Goal: Information Seeking & Learning: Learn about a topic

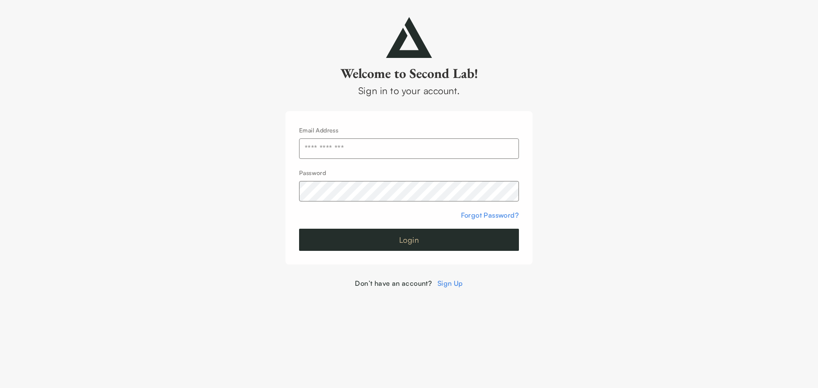
type input "**********"
click at [386, 241] on button "Login" at bounding box center [409, 240] width 220 height 22
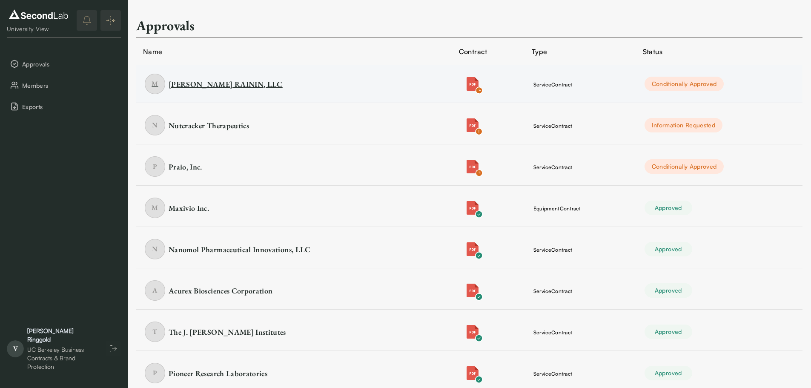
click at [283, 80] on div "METTLER-TOLEDO RAININ, LLC" at bounding box center [226, 84] width 114 height 11
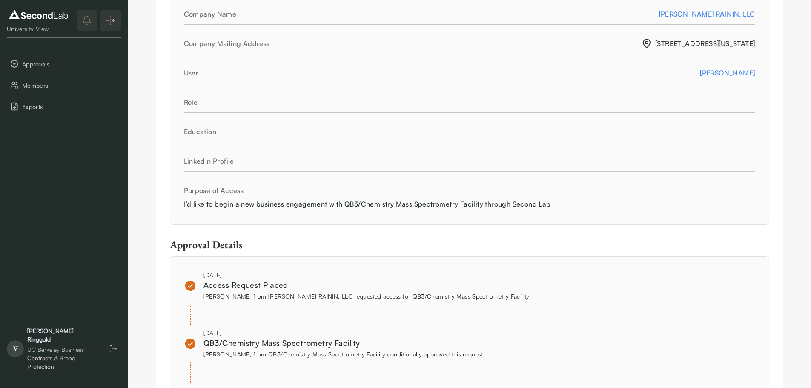
scroll to position [639, 0]
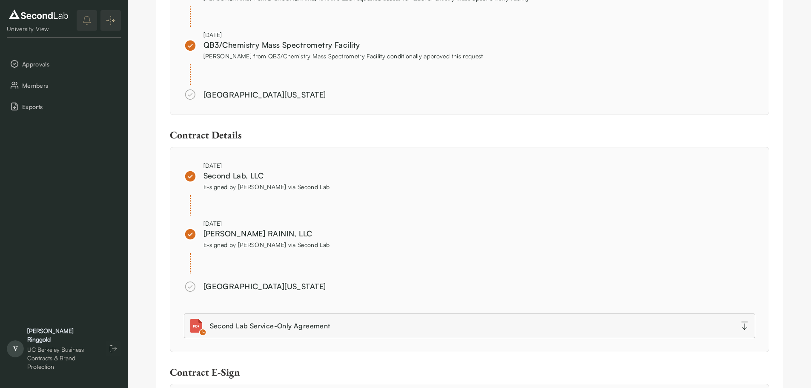
click at [336, 294] on div "Aug 13, 2025 Second Lab, LLC E-signed by Aaron Sokol via Second Lab Aug 13, 202…" at bounding box center [470, 249] width 572 height 177
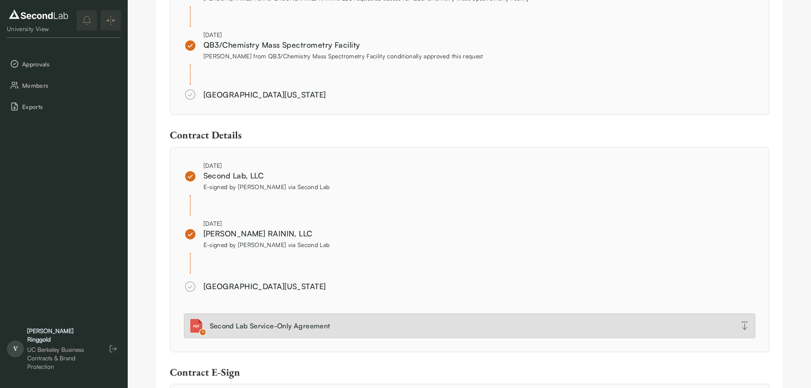
click at [406, 328] on link "Second Lab Service-Only Agreement" at bounding box center [470, 326] width 572 height 25
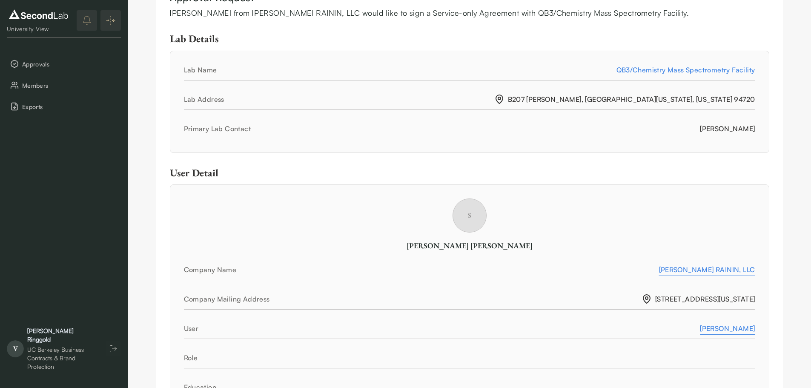
scroll to position [0, 0]
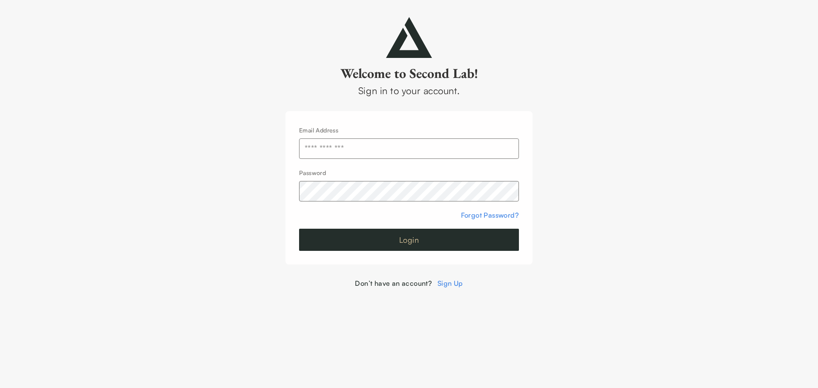
type input "**********"
click at [447, 241] on button "Login" at bounding box center [409, 240] width 220 height 22
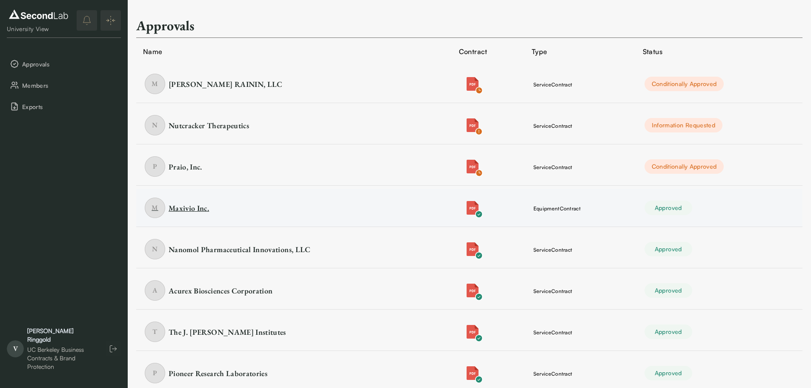
click at [204, 207] on div "Maxivio Inc." at bounding box center [189, 208] width 40 height 11
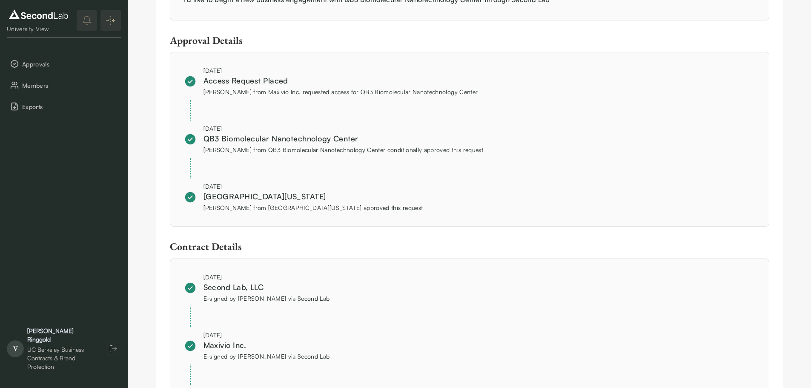
scroll to position [746, 0]
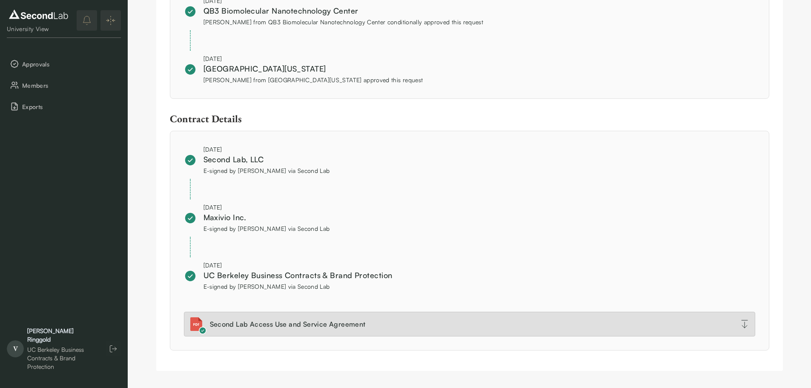
click at [284, 328] on div "Second Lab Access Use and Service Agreement" at bounding box center [288, 324] width 156 height 10
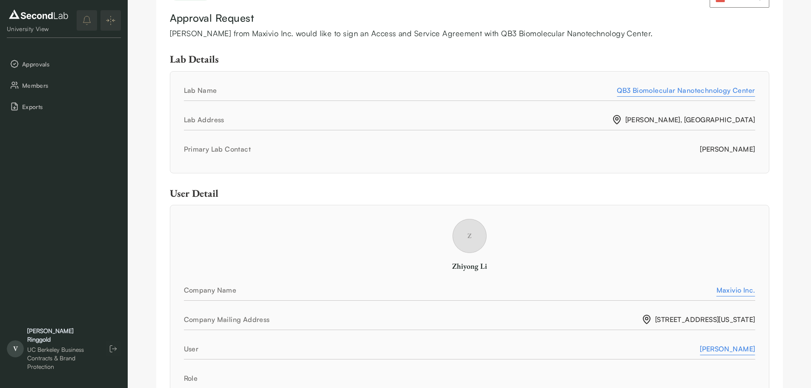
scroll to position [22, 0]
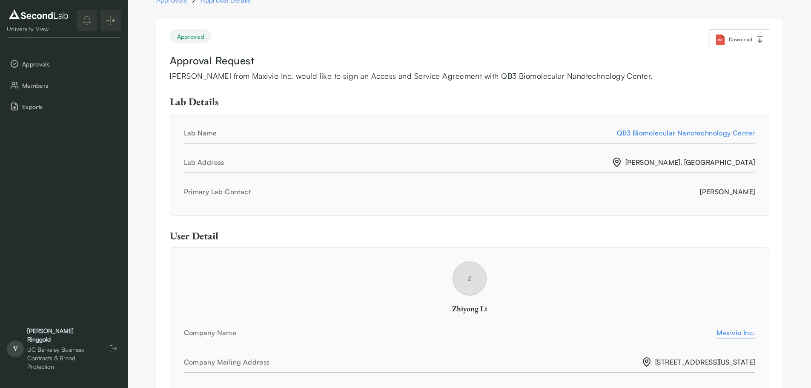
click at [636, 265] on div "Z Zhiyong Li" at bounding box center [470, 288] width 572 height 52
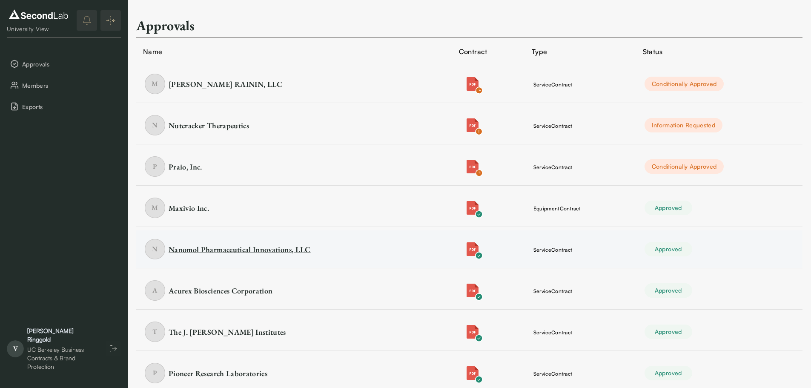
click at [198, 247] on div "Nanomol Pharmaceutical Innovations, LLC" at bounding box center [240, 249] width 142 height 11
click at [254, 288] on div "Acurex Biosciences Corporation" at bounding box center [221, 290] width 104 height 11
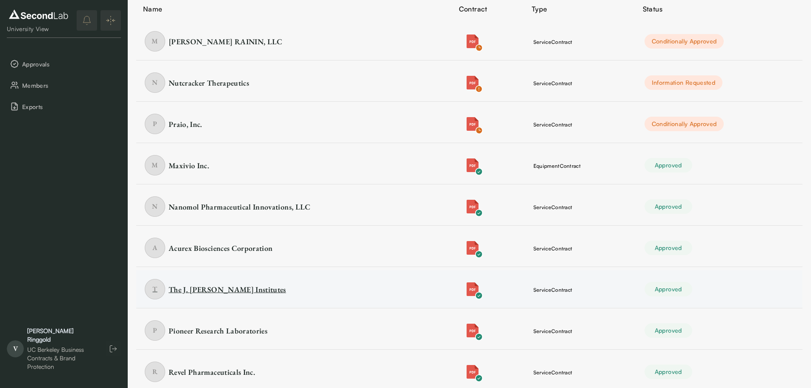
scroll to position [85, 0]
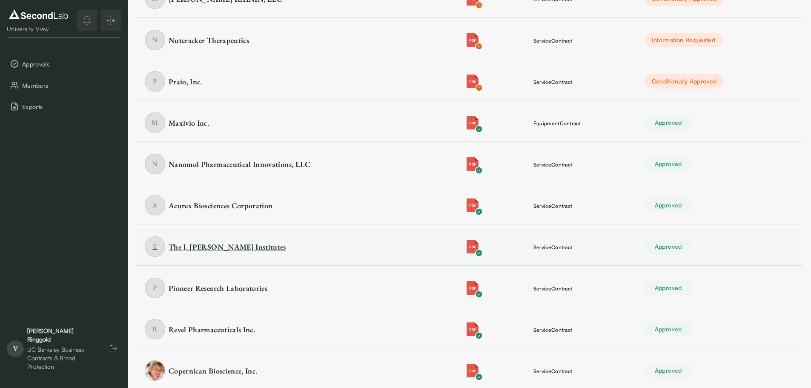
click at [246, 247] on div "The J. David Gladstone Institutes" at bounding box center [228, 247] width 118 height 11
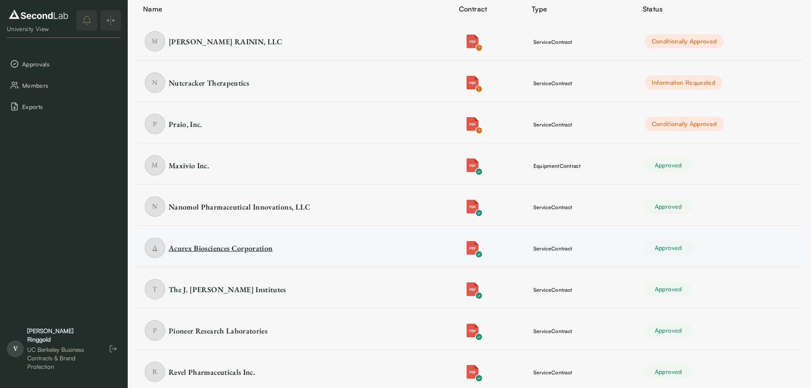
scroll to position [85, 0]
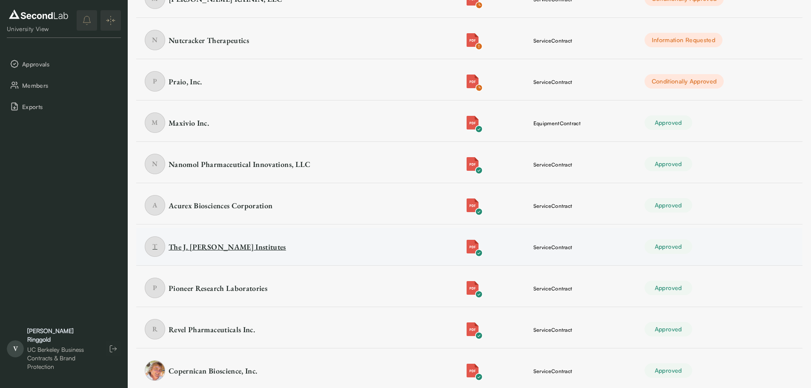
click at [243, 249] on div "The J. David Gladstone Institutes" at bounding box center [228, 247] width 118 height 11
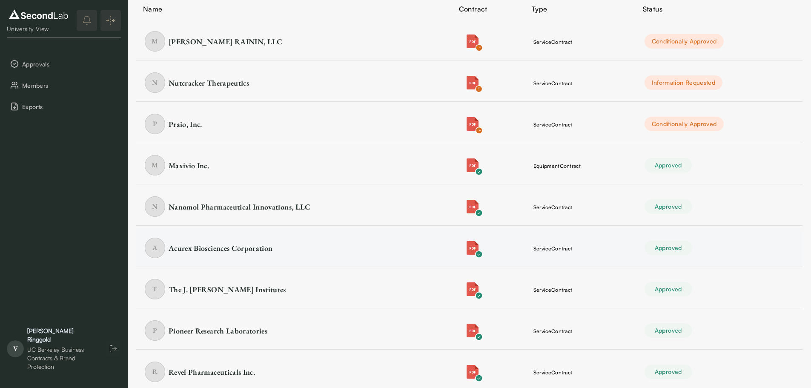
scroll to position [85, 0]
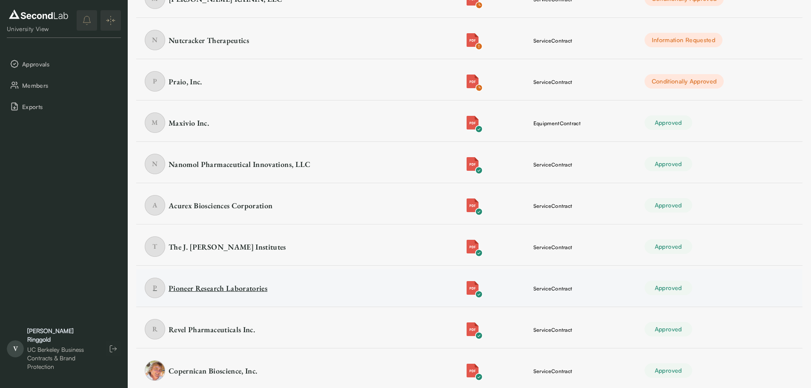
click at [252, 288] on div "Pioneer Research Laboratories" at bounding box center [218, 288] width 99 height 11
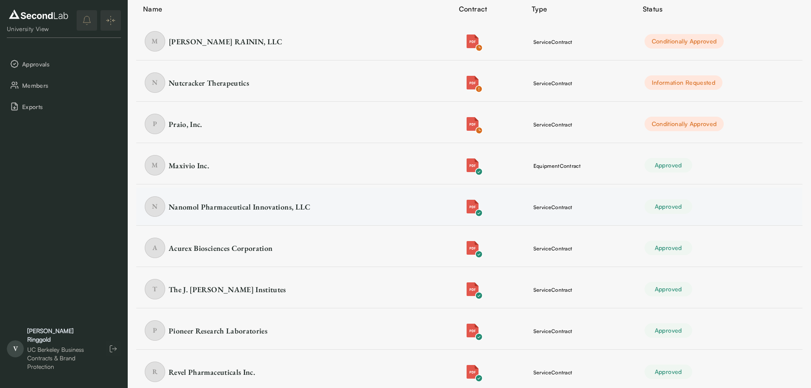
scroll to position [85, 0]
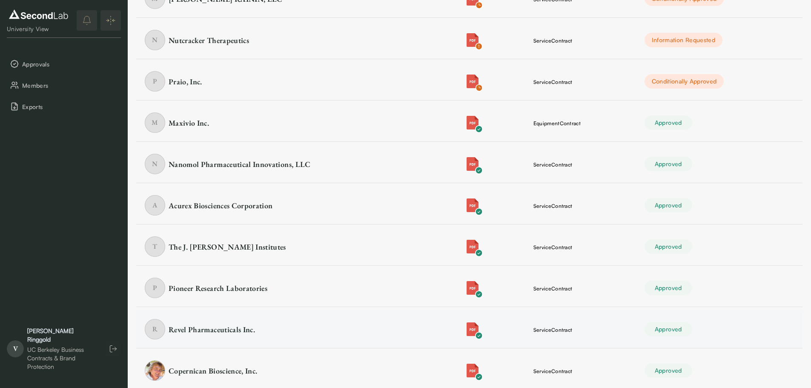
click at [267, 342] on td "R Revel Pharmaceuticals Inc." at bounding box center [294, 330] width 316 height 38
click at [231, 330] on div "Revel Pharmaceuticals Inc." at bounding box center [212, 329] width 86 height 11
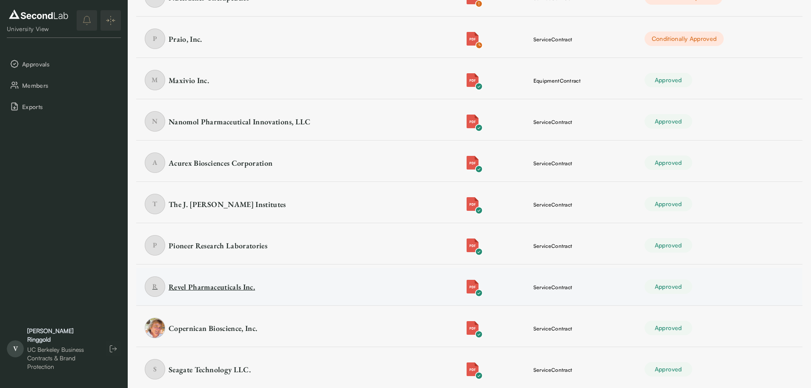
scroll to position [170, 0]
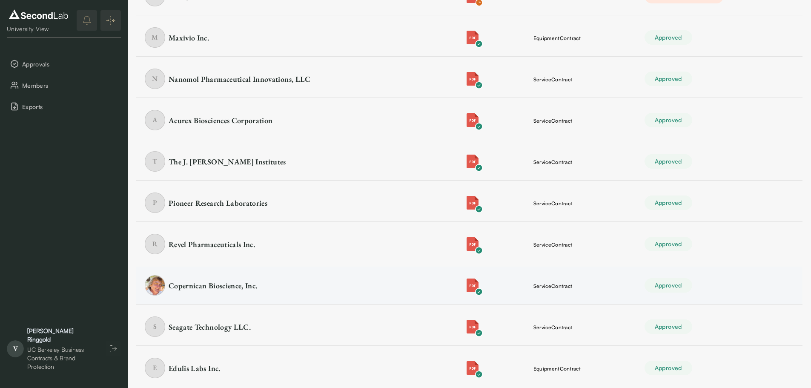
click at [219, 283] on div "Copernican Bioscience, Inc." at bounding box center [213, 285] width 89 height 11
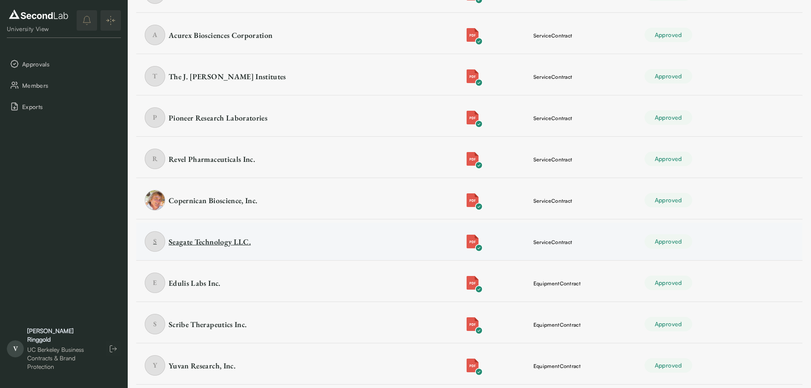
click at [223, 240] on div "Seagate Technology LLC." at bounding box center [210, 241] width 82 height 11
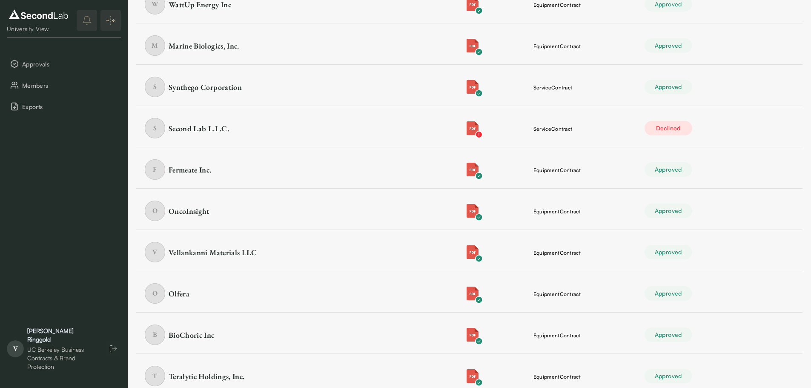
scroll to position [1321, 0]
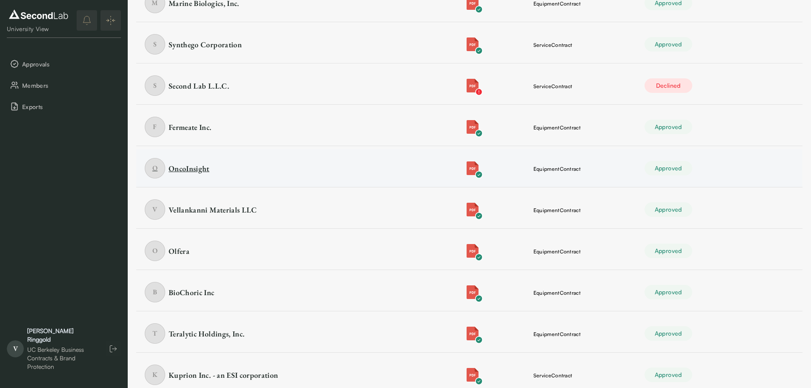
click at [181, 167] on div "OncoInsight" at bounding box center [189, 168] width 41 height 11
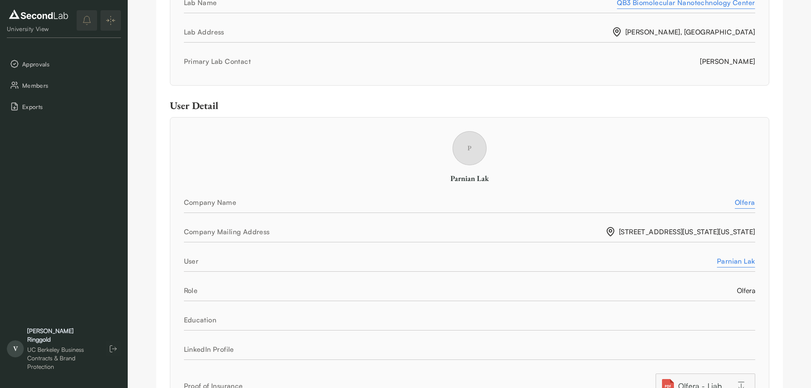
scroll to position [383, 0]
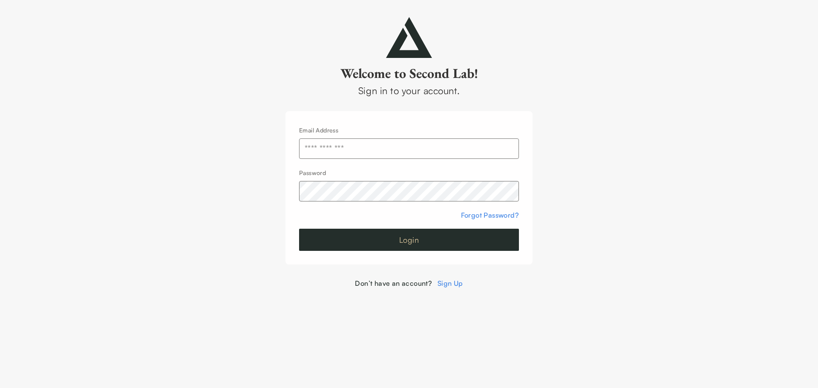
type input "**********"
click at [388, 241] on button "Login" at bounding box center [409, 240] width 220 height 22
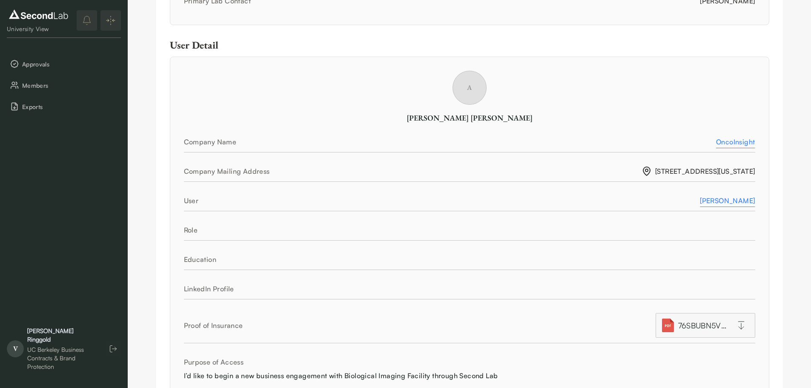
scroll to position [469, 0]
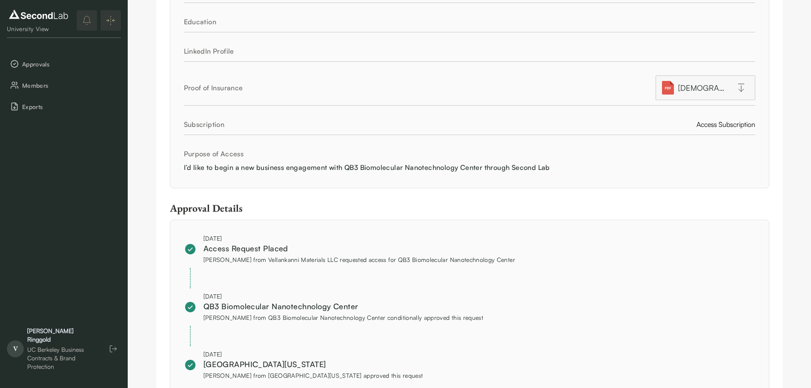
scroll to position [511, 0]
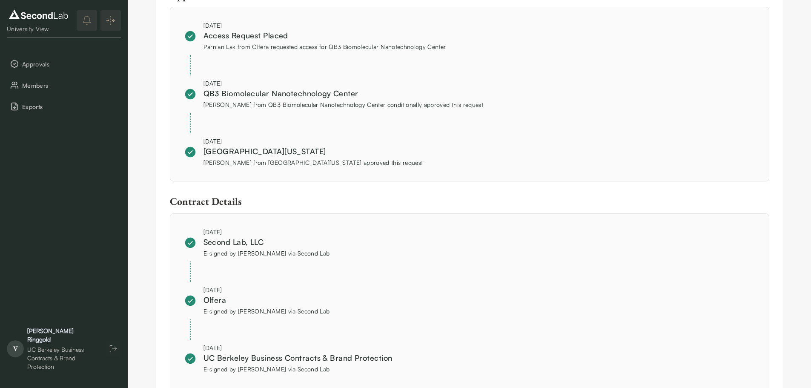
scroll to position [682, 0]
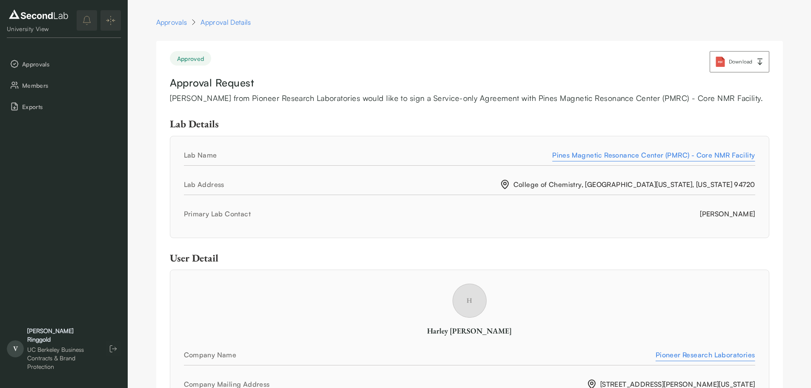
click at [558, 61] on div "Approved Download" at bounding box center [470, 61] width 600 height 21
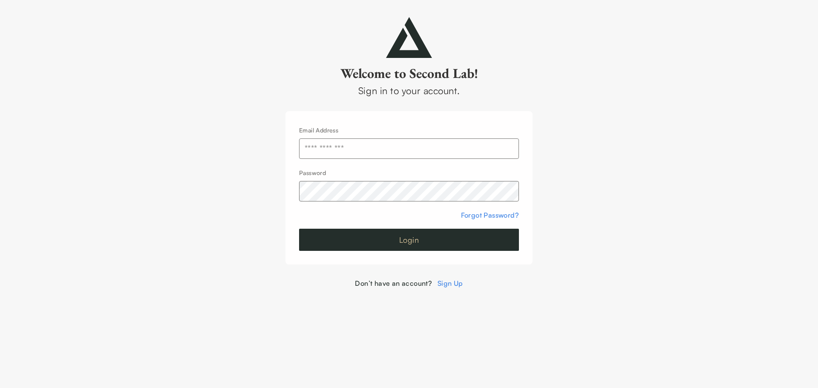
type input "**********"
click at [455, 244] on button "Login" at bounding box center [409, 240] width 220 height 22
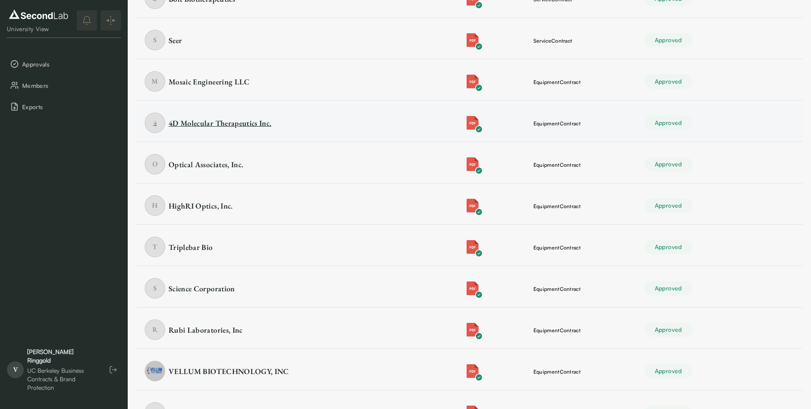
scroll to position [1781, 0]
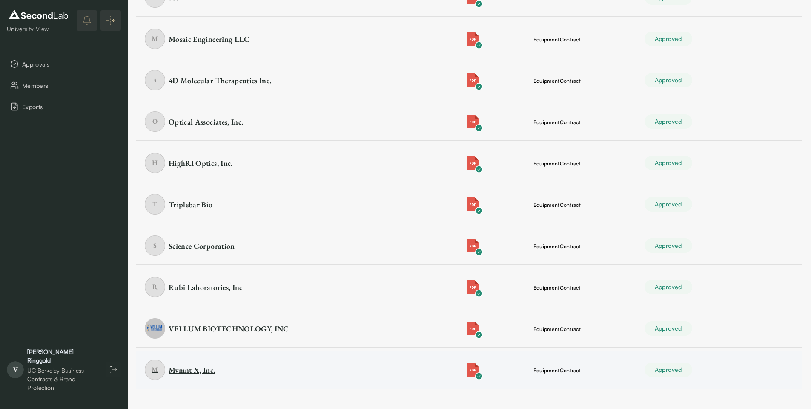
drag, startPoint x: 359, startPoint y: 381, endPoint x: 354, endPoint y: 369, distance: 12.8
click at [358, 381] on td "M Mvmnt-X, Inc." at bounding box center [294, 369] width 316 height 37
drag, startPoint x: 340, startPoint y: 324, endPoint x: 325, endPoint y: 286, distance: 40.5
click at [340, 324] on div "VELLUM BIOTECHNOLOGY, INC" at bounding box center [251, 328] width 213 height 20
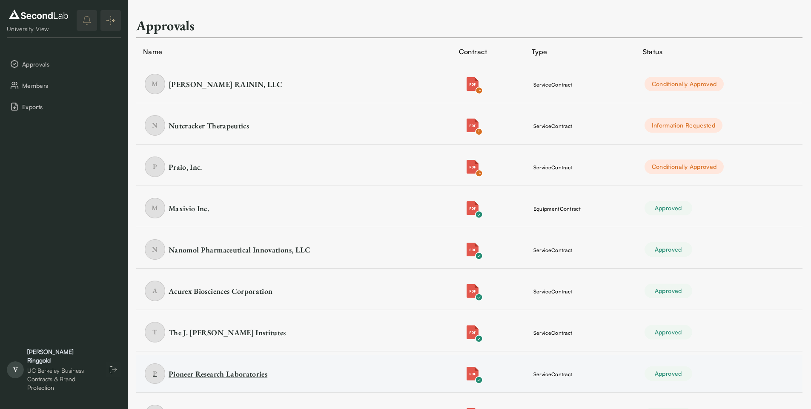
click at [311, 370] on div "P Pioneer Research Laboratories" at bounding box center [251, 373] width 213 height 20
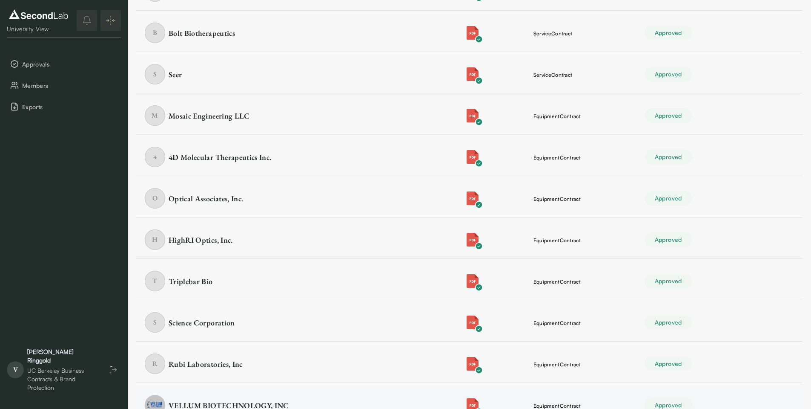
scroll to position [1781, 0]
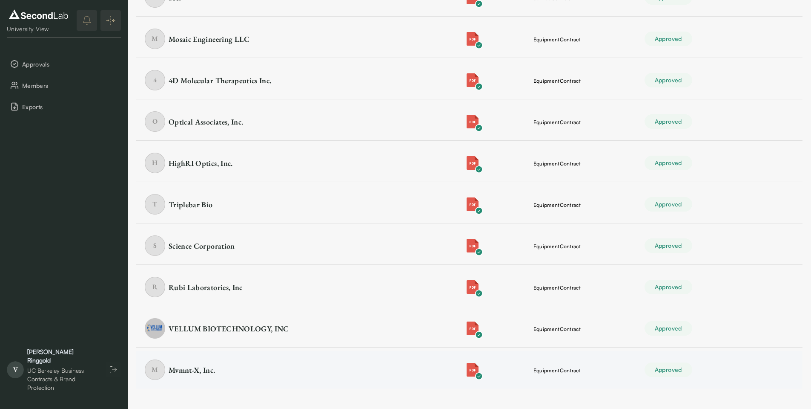
click at [734, 377] on td "Approved" at bounding box center [719, 369] width 167 height 37
click at [735, 326] on td "Approved" at bounding box center [719, 328] width 167 height 38
click at [721, 288] on td "Approved" at bounding box center [719, 287] width 167 height 38
click at [731, 242] on td "Approved" at bounding box center [719, 246] width 167 height 38
click at [734, 209] on td "Approved" at bounding box center [719, 204] width 167 height 38
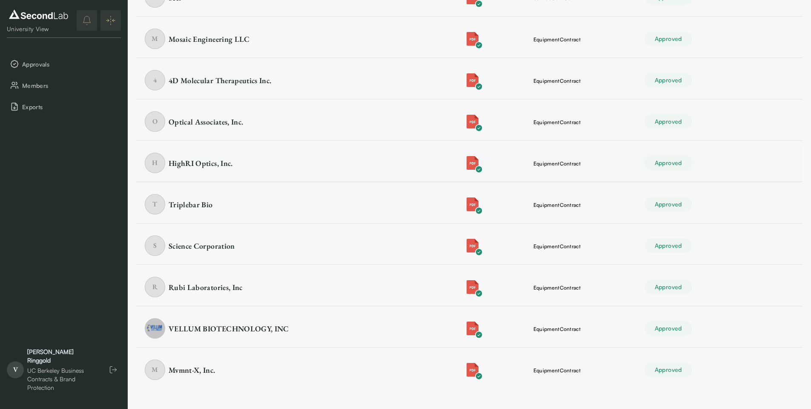
click at [734, 170] on td "Approved" at bounding box center [719, 163] width 167 height 38
click at [722, 118] on td "Approved" at bounding box center [719, 122] width 167 height 38
drag, startPoint x: 722, startPoint y: 80, endPoint x: 722, endPoint y: 72, distance: 8.1
click at [722, 80] on td "Approved" at bounding box center [719, 80] width 167 height 38
click at [720, 39] on td "Approved" at bounding box center [719, 39] width 167 height 38
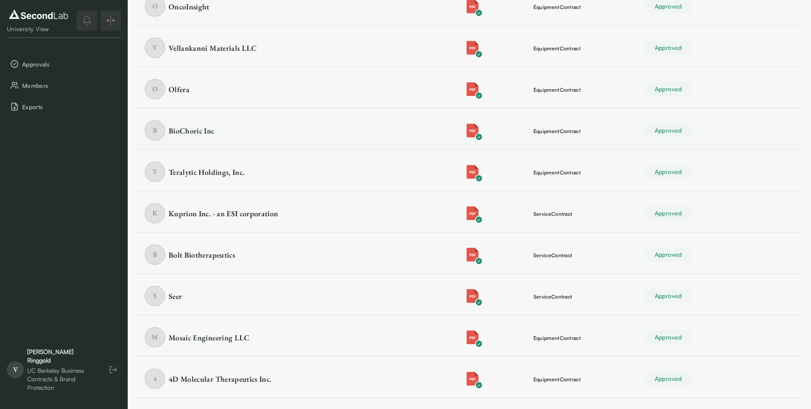
scroll to position [1440, 0]
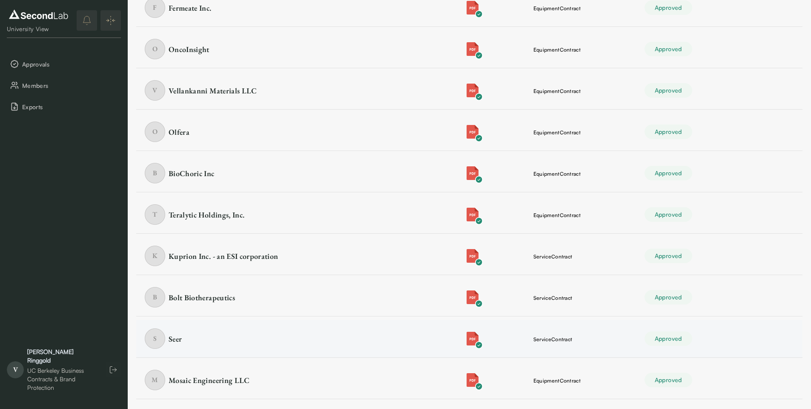
click at [713, 334] on td "Approved" at bounding box center [719, 338] width 167 height 38
click at [714, 297] on td "Approved" at bounding box center [719, 297] width 167 height 38
drag, startPoint x: 714, startPoint y: 262, endPoint x: 715, endPoint y: 250, distance: 11.5
click at [714, 262] on td "Approved" at bounding box center [719, 256] width 167 height 38
drag, startPoint x: 716, startPoint y: 214, endPoint x: 716, endPoint y: 209, distance: 5.1
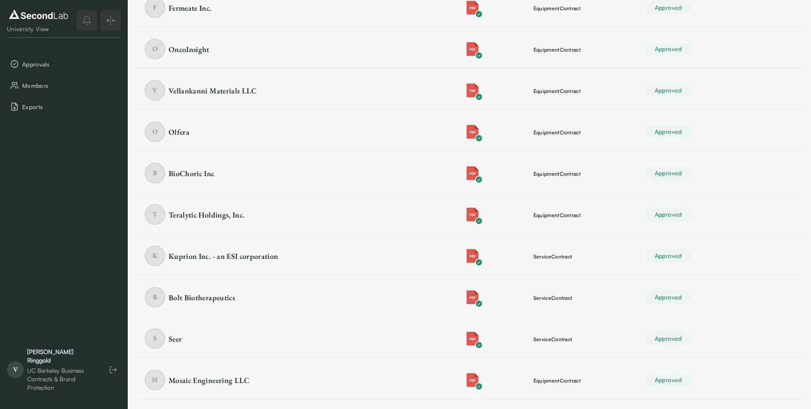
click at [716, 214] on td "Approved" at bounding box center [719, 215] width 167 height 38
drag, startPoint x: 716, startPoint y: 170, endPoint x: 714, endPoint y: 164, distance: 5.8
click at [713, 170] on td "Approved" at bounding box center [719, 173] width 167 height 38
click at [721, 132] on td "Approved" at bounding box center [719, 132] width 167 height 38
click at [716, 90] on td "Approved" at bounding box center [719, 91] width 167 height 38
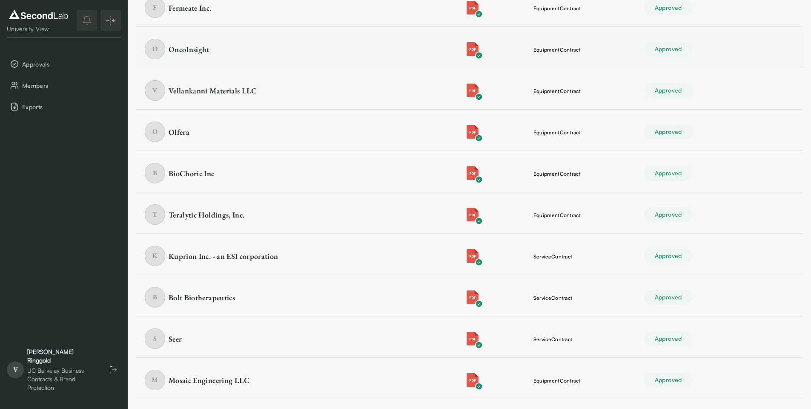
drag, startPoint x: 716, startPoint y: 52, endPoint x: 712, endPoint y: 46, distance: 7.0
click at [712, 53] on td "Approved" at bounding box center [719, 49] width 167 height 38
click at [714, 12] on td "Approved" at bounding box center [719, 8] width 167 height 38
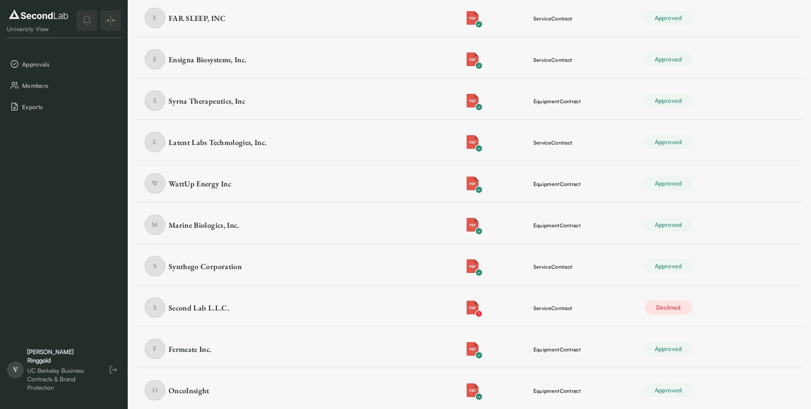
scroll to position [1056, 0]
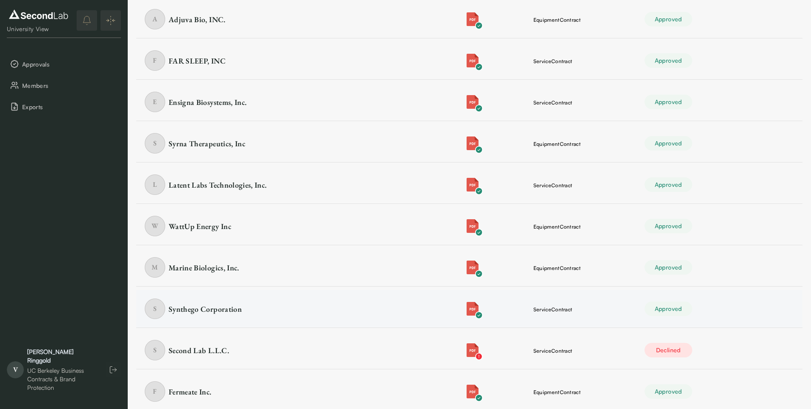
click at [705, 312] on td "Approved" at bounding box center [719, 309] width 167 height 38
click at [713, 265] on td "Approved" at bounding box center [719, 267] width 167 height 38
click at [716, 230] on td "Approved" at bounding box center [719, 226] width 167 height 38
click at [713, 186] on td "Approved" at bounding box center [719, 185] width 167 height 38
click at [713, 148] on td "Approved" at bounding box center [719, 143] width 167 height 38
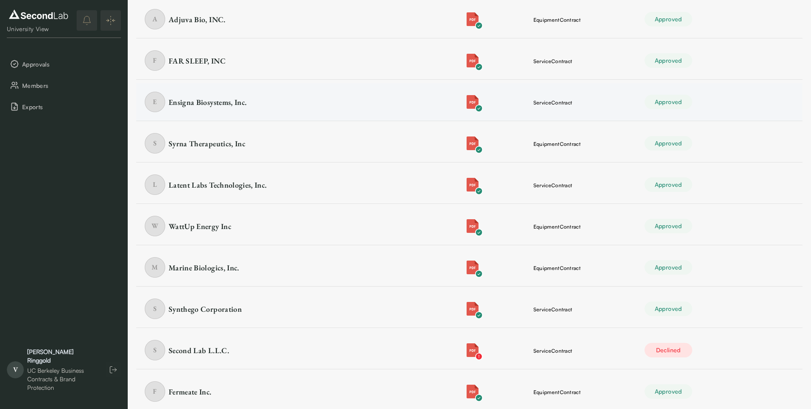
click at [697, 96] on td "Approved" at bounding box center [719, 102] width 167 height 38
click at [704, 54] on td "Approved" at bounding box center [719, 61] width 167 height 38
click at [708, 17] on td "Approved" at bounding box center [719, 19] width 167 height 38
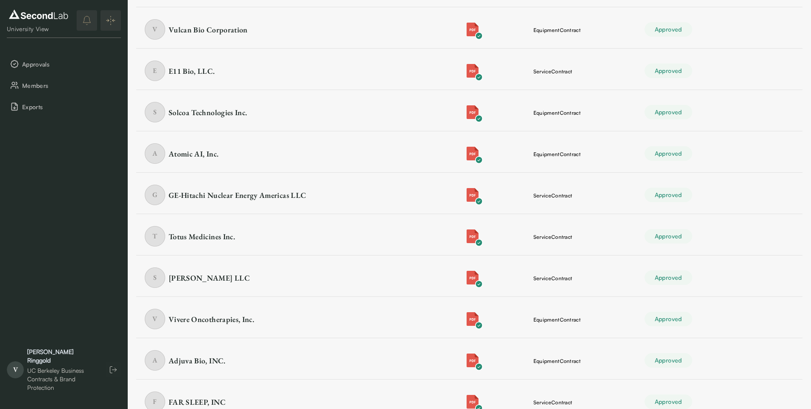
scroll to position [673, 0]
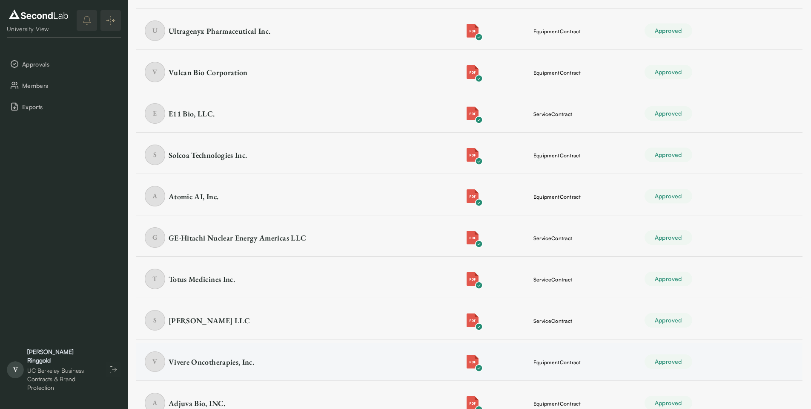
click at [706, 362] on td "Approved" at bounding box center [719, 361] width 167 height 38
click at [716, 322] on td "Approved" at bounding box center [719, 320] width 167 height 38
click at [708, 284] on td "Approved" at bounding box center [719, 279] width 167 height 38
click at [709, 238] on td "Approved" at bounding box center [719, 238] width 167 height 38
click at [704, 188] on td "Approved" at bounding box center [719, 196] width 167 height 38
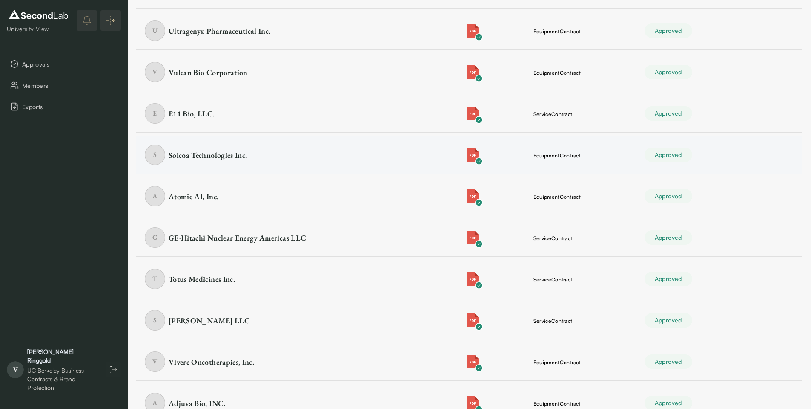
click at [700, 159] on td "Approved" at bounding box center [719, 155] width 167 height 38
drag, startPoint x: 705, startPoint y: 118, endPoint x: 705, endPoint y: 112, distance: 6.4
click at [705, 118] on td "Approved" at bounding box center [719, 114] width 167 height 38
drag, startPoint x: 705, startPoint y: 76, endPoint x: 705, endPoint y: 69, distance: 6.8
click at [705, 76] on td "Approved" at bounding box center [719, 72] width 167 height 38
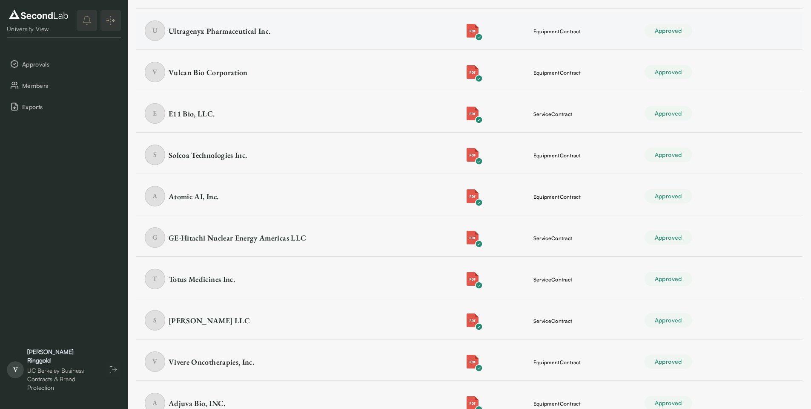
click at [707, 29] on td "Approved" at bounding box center [719, 31] width 167 height 38
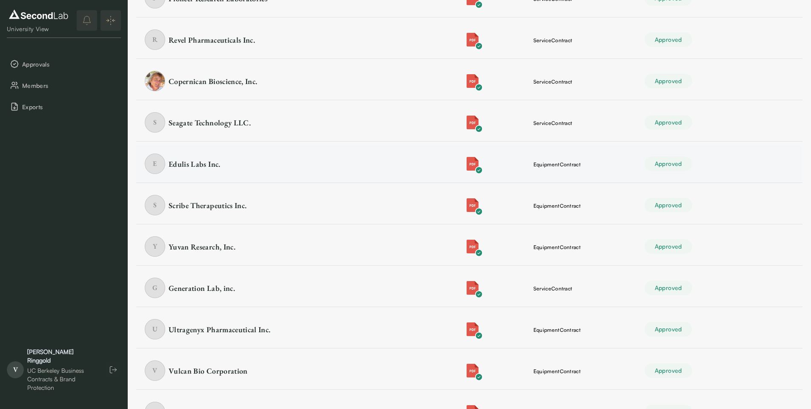
scroll to position [332, 0]
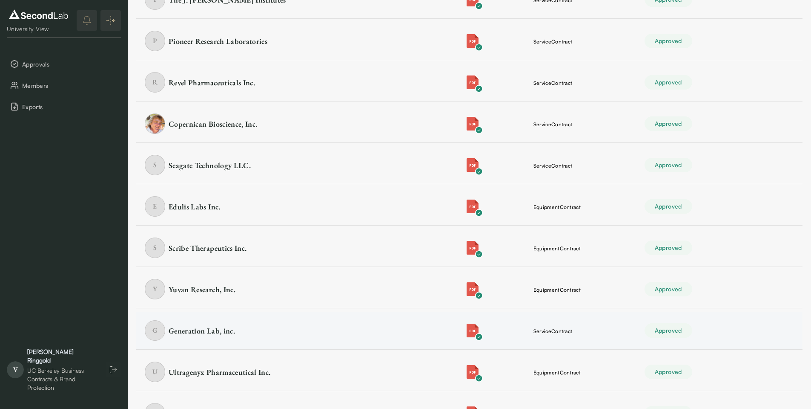
click at [708, 331] on td "Approved" at bounding box center [719, 330] width 167 height 38
click at [707, 297] on td "Approved" at bounding box center [719, 289] width 167 height 38
click at [708, 242] on td "Approved" at bounding box center [719, 248] width 167 height 38
drag, startPoint x: 708, startPoint y: 211, endPoint x: 708, endPoint y: 192, distance: 18.7
click at [707, 211] on td "Approved" at bounding box center [719, 206] width 167 height 38
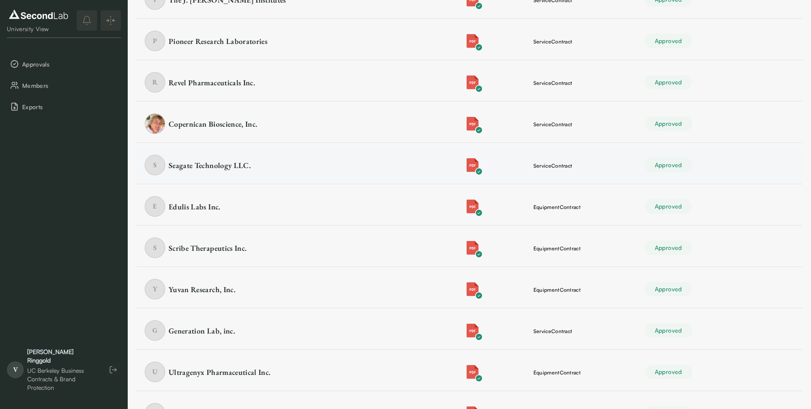
click at [710, 165] on td "Approved" at bounding box center [719, 165] width 167 height 38
click at [716, 119] on td "Approved" at bounding box center [719, 124] width 167 height 38
click at [709, 86] on td "Approved" at bounding box center [719, 82] width 167 height 38
click at [718, 42] on td "Approved" at bounding box center [719, 41] width 167 height 38
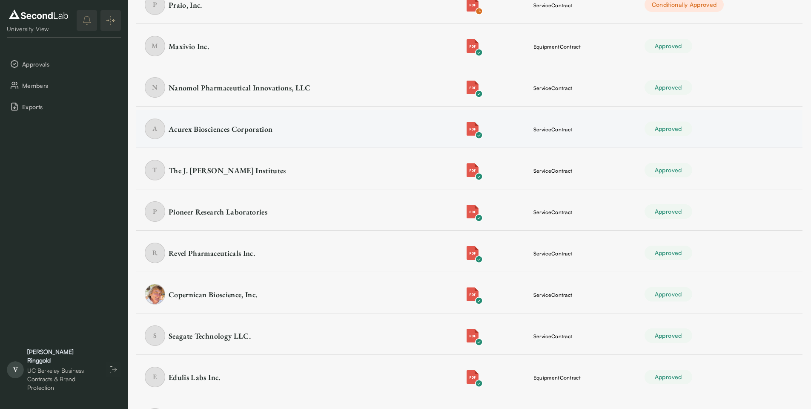
scroll to position [119, 0]
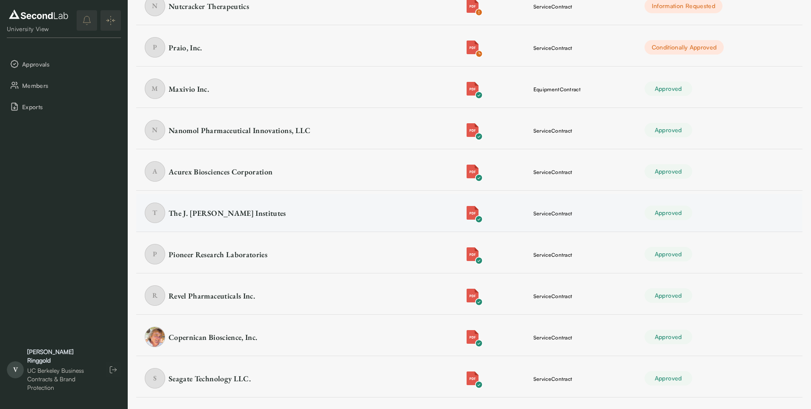
click at [708, 212] on td "Approved" at bounding box center [719, 213] width 167 height 38
click at [704, 167] on td "Approved" at bounding box center [719, 172] width 167 height 38
click at [703, 128] on td "Approved" at bounding box center [719, 130] width 167 height 38
click at [707, 90] on td "Approved" at bounding box center [719, 89] width 167 height 38
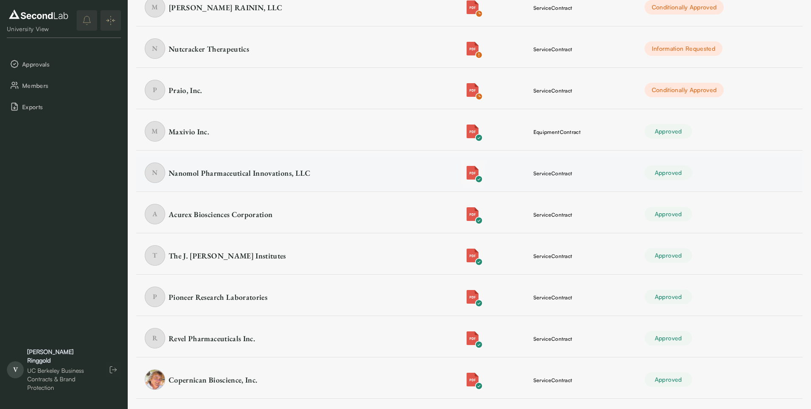
click at [469, 173] on img "button" at bounding box center [473, 173] width 14 height 14
click at [470, 131] on img "button" at bounding box center [473, 131] width 14 height 14
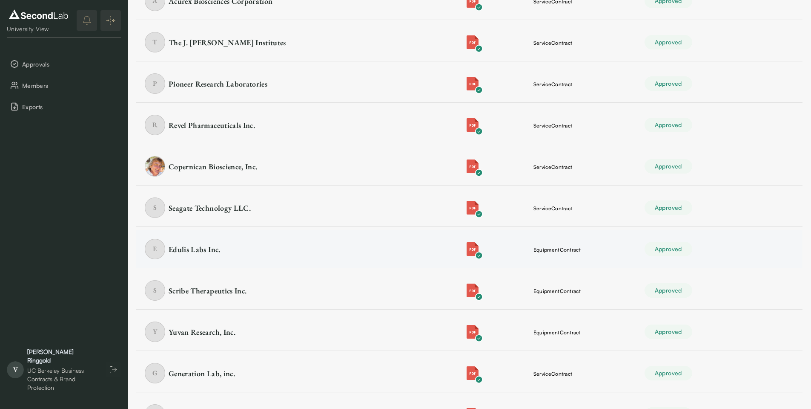
scroll to position [0, 0]
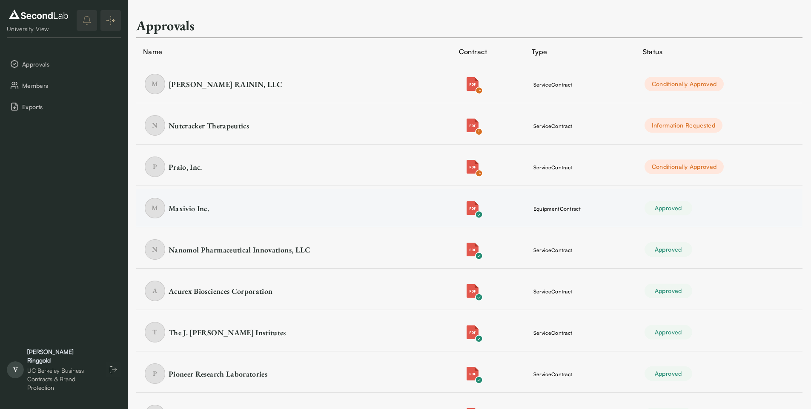
drag, startPoint x: 763, startPoint y: 212, endPoint x: 765, endPoint y: 220, distance: 8.7
click at [762, 213] on td "Approved" at bounding box center [719, 208] width 167 height 38
drag, startPoint x: 764, startPoint y: 247, endPoint x: 761, endPoint y: 256, distance: 9.0
click at [764, 247] on td "Approved" at bounding box center [719, 249] width 167 height 38
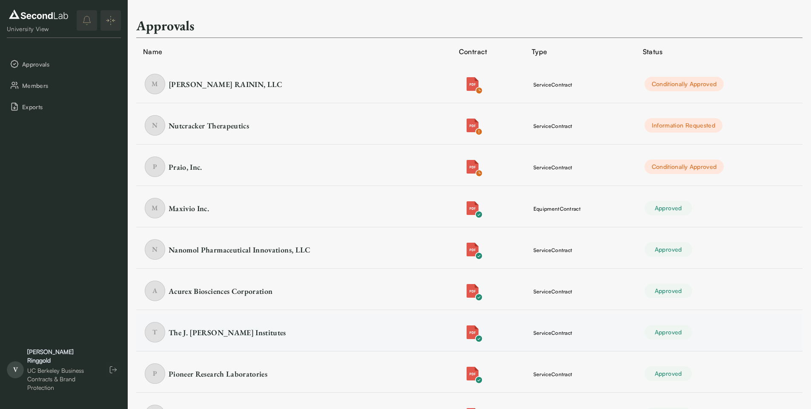
click at [748, 324] on td "Approved" at bounding box center [719, 332] width 167 height 38
click at [754, 367] on td "Approved" at bounding box center [719, 373] width 167 height 38
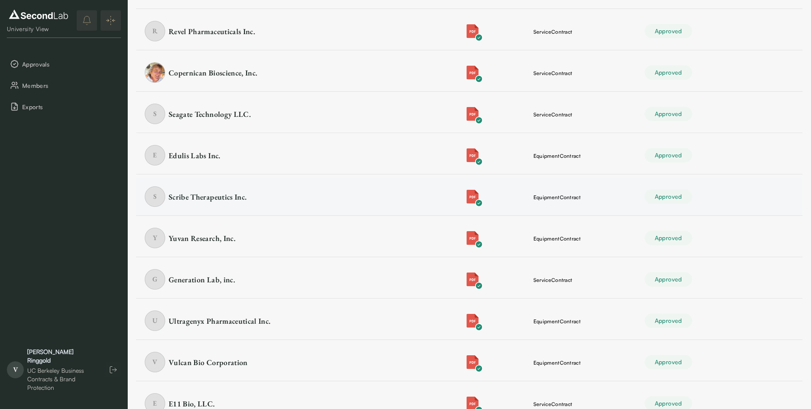
scroll to position [341, 0]
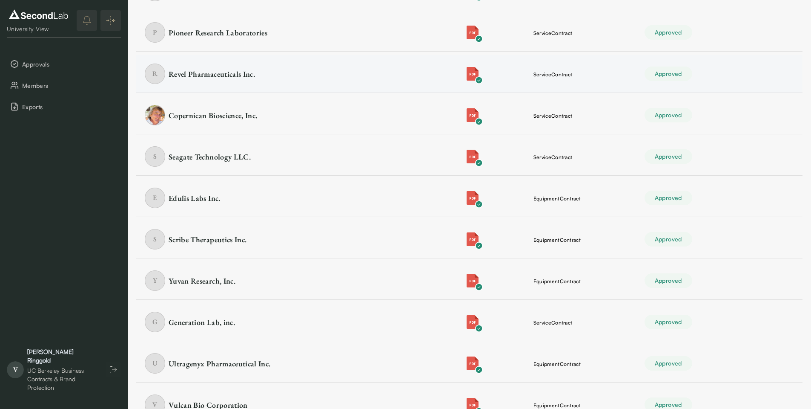
click at [699, 81] on td "Approved" at bounding box center [719, 74] width 167 height 38
drag, startPoint x: 711, startPoint y: 114, endPoint x: 713, endPoint y: 119, distance: 5.3
click at [711, 114] on td "Approved" at bounding box center [719, 115] width 167 height 38
drag, startPoint x: 716, startPoint y: 148, endPoint x: 717, endPoint y: 152, distance: 4.4
click at [716, 149] on td "Approved" at bounding box center [719, 157] width 167 height 38
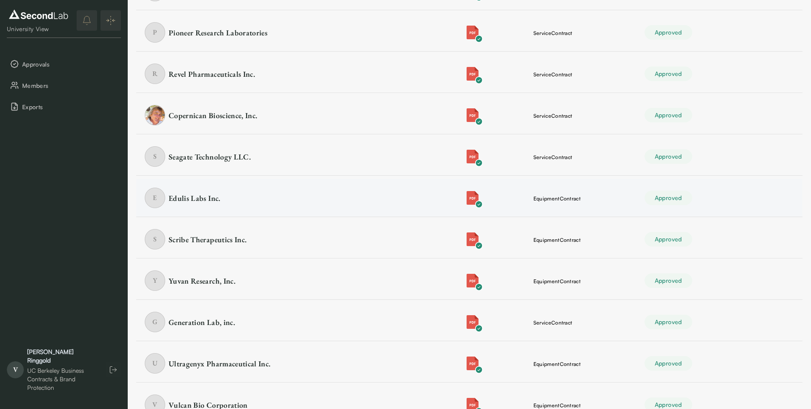
click at [719, 190] on td "Approved" at bounding box center [719, 198] width 167 height 38
click at [711, 234] on td "Approved" at bounding box center [719, 239] width 167 height 38
click at [714, 272] on td "Approved" at bounding box center [719, 281] width 167 height 38
click at [714, 319] on td "Approved" at bounding box center [719, 322] width 167 height 38
click at [723, 360] on td "Approved" at bounding box center [719, 363] width 167 height 38
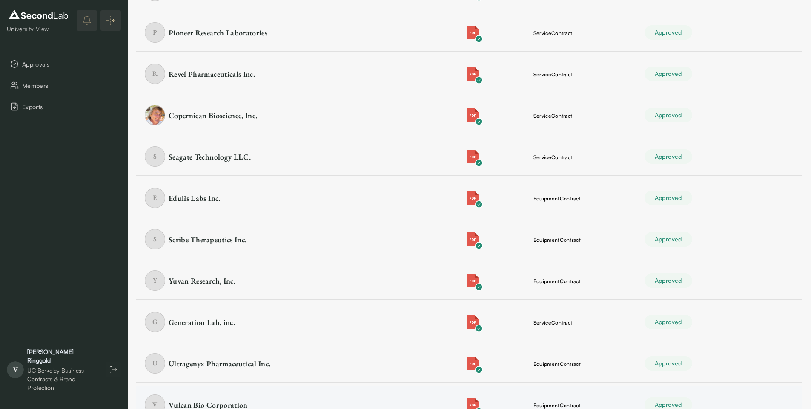
click at [725, 388] on td "Approved" at bounding box center [719, 405] width 167 height 38
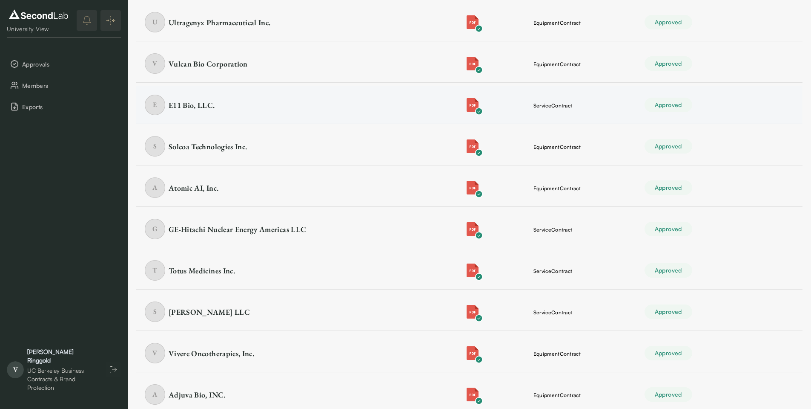
scroll to position [724, 0]
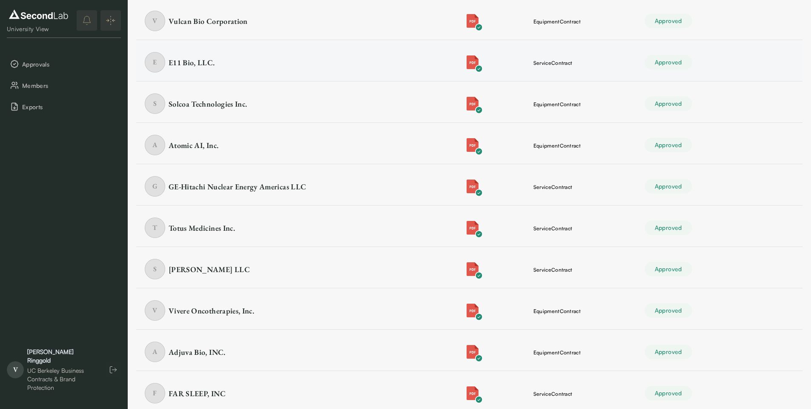
click at [725, 65] on td "Approved" at bounding box center [719, 62] width 167 height 38
click at [725, 96] on td "Approved" at bounding box center [719, 104] width 167 height 38
click at [724, 130] on td "Approved" at bounding box center [719, 145] width 167 height 38
click at [722, 196] on td "Approved" at bounding box center [719, 186] width 167 height 38
click at [721, 224] on td "Approved" at bounding box center [719, 228] width 167 height 38
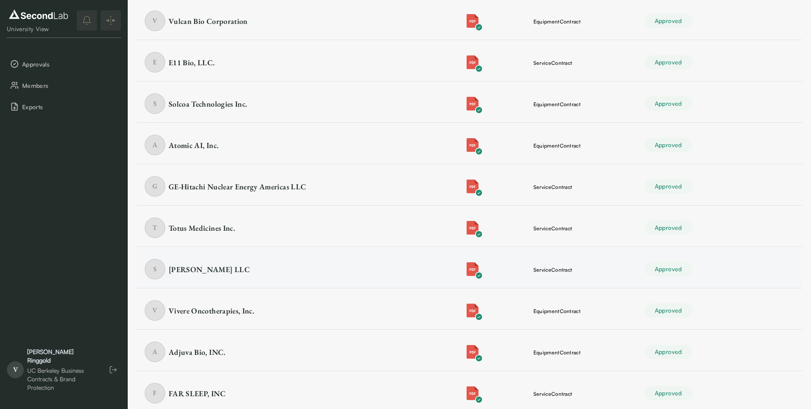
click at [719, 257] on td "Approved" at bounding box center [719, 269] width 167 height 38
click at [715, 306] on td "Approved" at bounding box center [719, 310] width 167 height 38
click at [712, 361] on td "Approved" at bounding box center [719, 352] width 167 height 38
click at [711, 388] on td "Approved" at bounding box center [719, 393] width 167 height 38
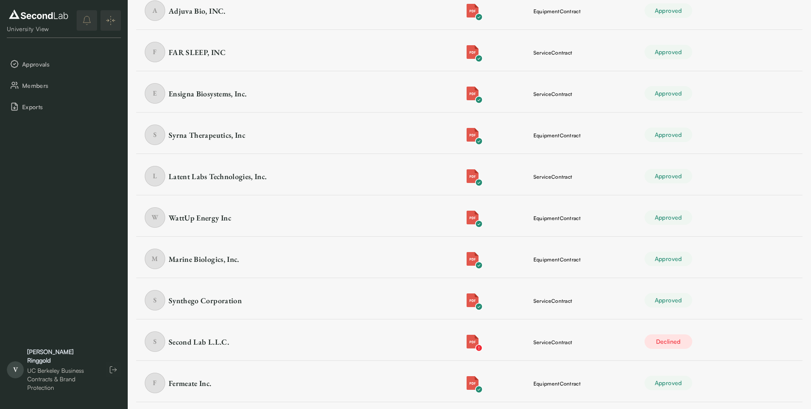
scroll to position [1108, 0]
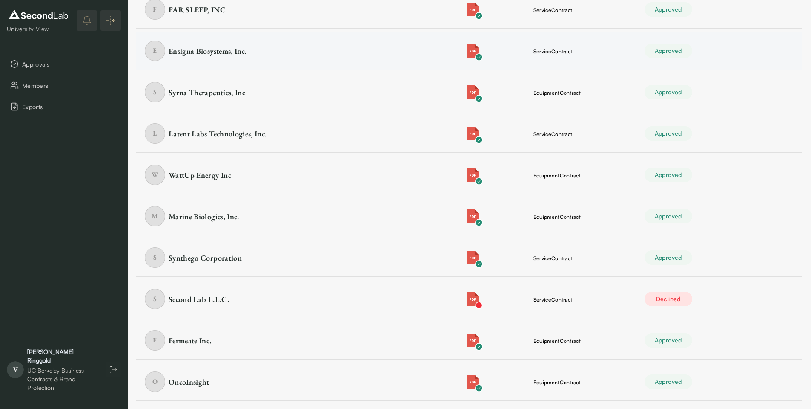
click at [714, 45] on td "Approved" at bounding box center [719, 51] width 167 height 38
click at [715, 90] on td "Approved" at bounding box center [719, 92] width 167 height 38
click at [713, 129] on td "Approved" at bounding box center [719, 134] width 167 height 38
click at [711, 168] on td "Approved" at bounding box center [719, 175] width 167 height 38
click at [709, 210] on td "Approved" at bounding box center [719, 216] width 167 height 38
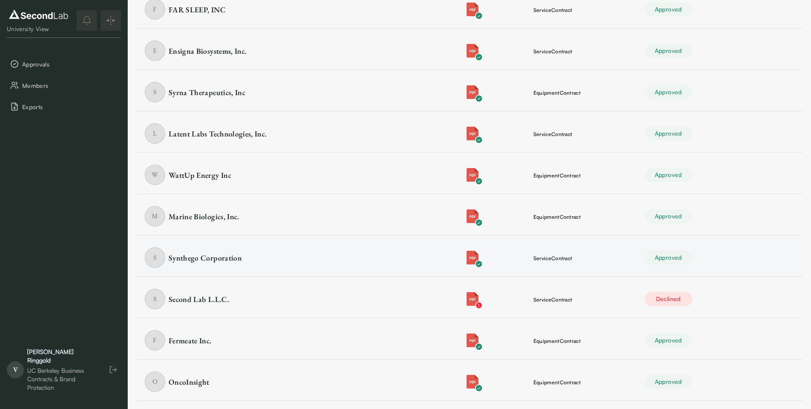
click at [710, 255] on td "Approved" at bounding box center [719, 258] width 167 height 38
click at [717, 341] on td "Approved" at bounding box center [719, 340] width 167 height 38
click at [708, 387] on td "Approved" at bounding box center [719, 382] width 167 height 38
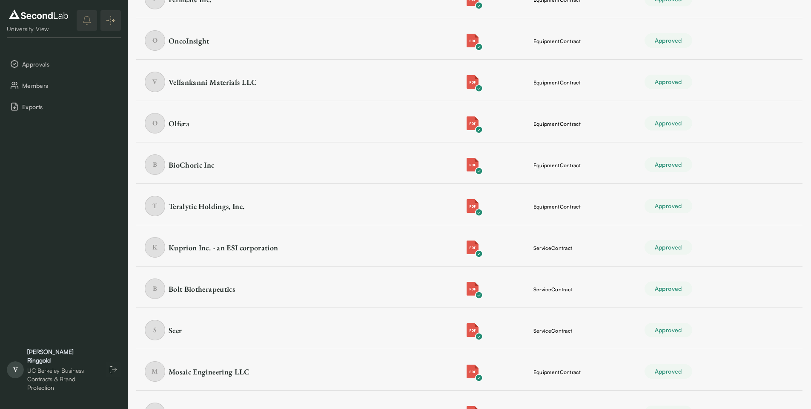
scroll to position [1491, 0]
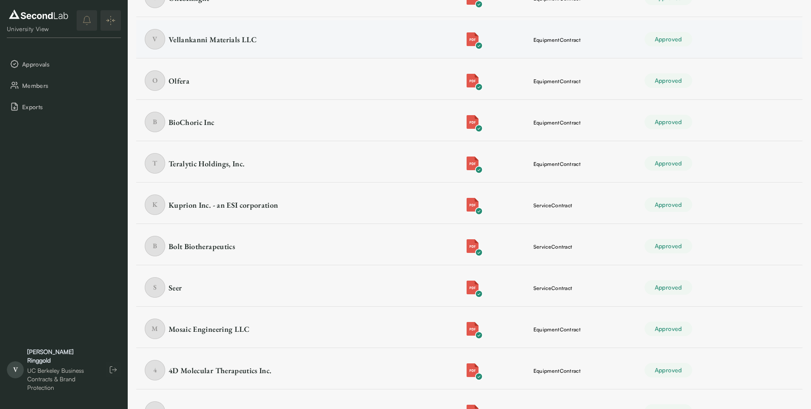
click at [723, 35] on td "Approved" at bounding box center [719, 39] width 167 height 38
click at [722, 71] on td "Approved" at bounding box center [719, 81] width 167 height 38
click at [716, 114] on td "Approved" at bounding box center [719, 122] width 167 height 38
click at [716, 156] on td "Approved" at bounding box center [719, 163] width 167 height 38
click at [716, 193] on td "Approved" at bounding box center [719, 205] width 167 height 38
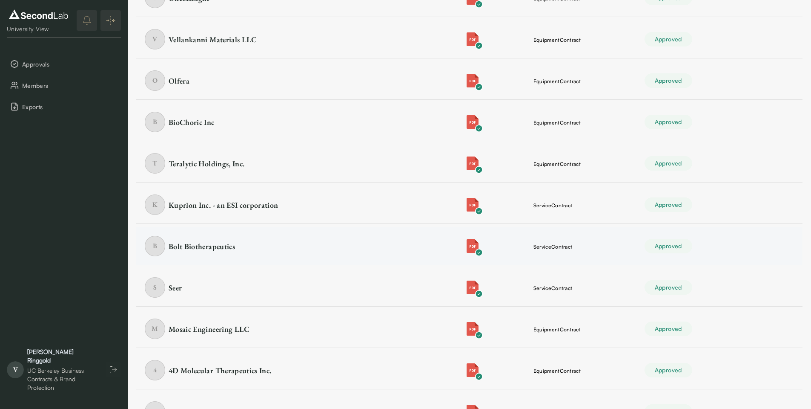
click at [718, 241] on td "Approved" at bounding box center [719, 246] width 167 height 38
click at [722, 279] on td "Approved" at bounding box center [719, 287] width 167 height 38
click at [722, 324] on td "Approved" at bounding box center [719, 329] width 167 height 38
click at [720, 361] on td "Approved" at bounding box center [719, 370] width 167 height 38
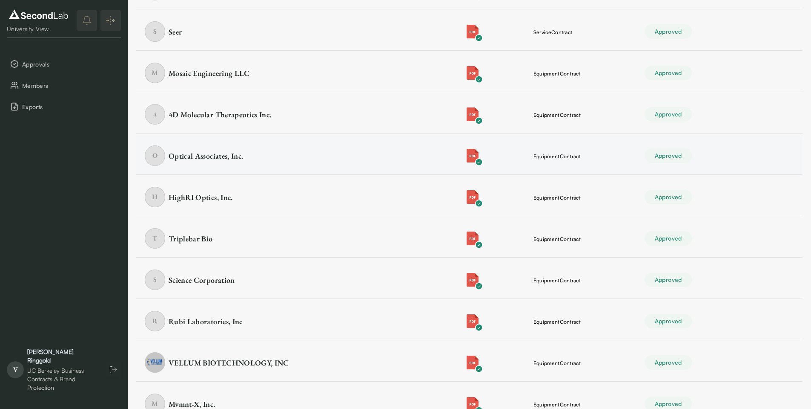
scroll to position [1781, 0]
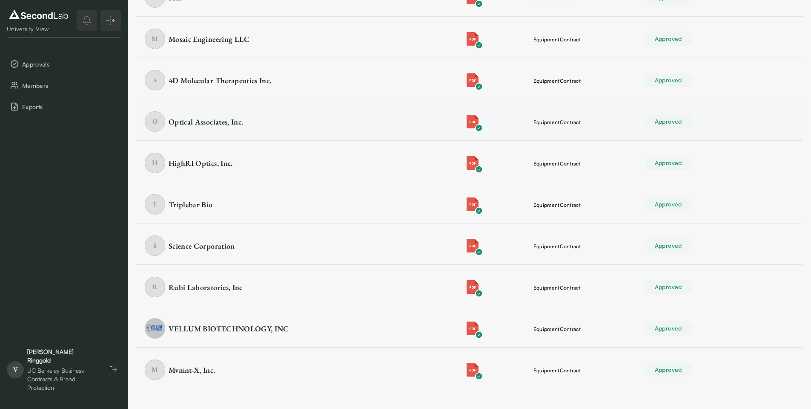
click at [722, 118] on td "Approved" at bounding box center [719, 122] width 167 height 38
click at [714, 164] on td "Approved" at bounding box center [719, 163] width 167 height 38
click at [711, 198] on td "Approved" at bounding box center [719, 204] width 167 height 38
click at [711, 249] on td "Approved" at bounding box center [719, 246] width 167 height 38
click at [709, 285] on td "Approved" at bounding box center [719, 287] width 167 height 38
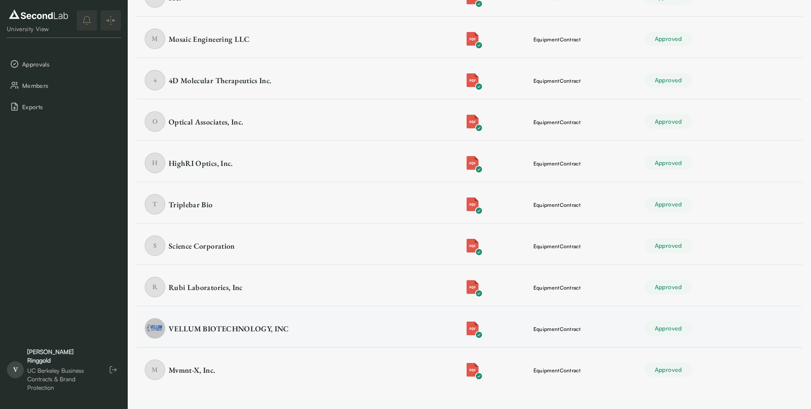
click at [708, 326] on td "Approved" at bounding box center [719, 328] width 167 height 38
click at [708, 378] on td "Approved" at bounding box center [719, 369] width 167 height 37
click at [213, 370] on div "Mvmnt-X, Inc." at bounding box center [192, 369] width 47 height 11
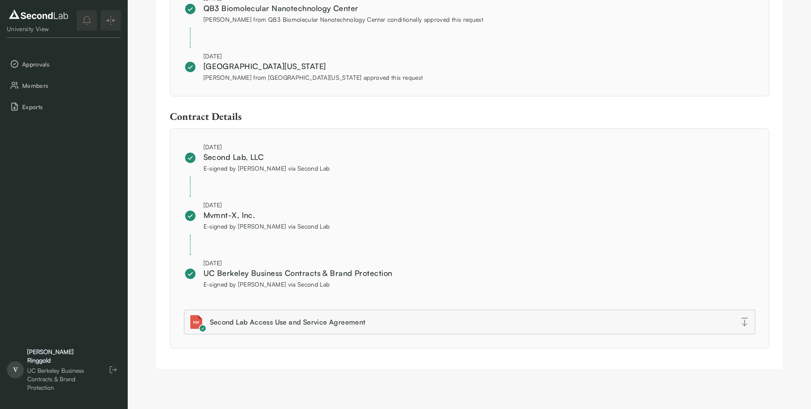
scroll to position [726, 0]
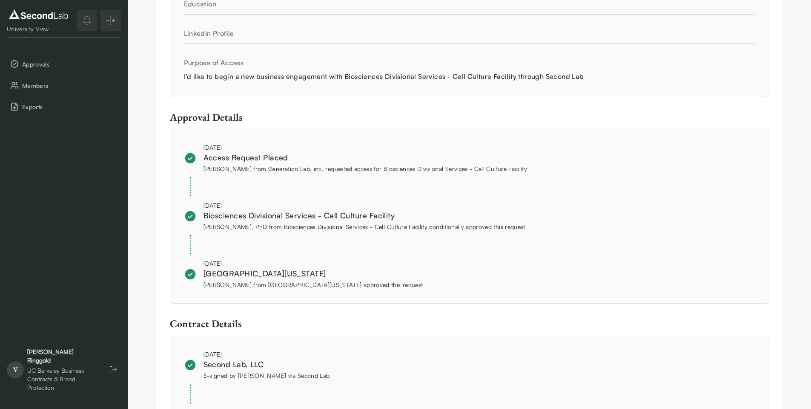
scroll to position [653, 0]
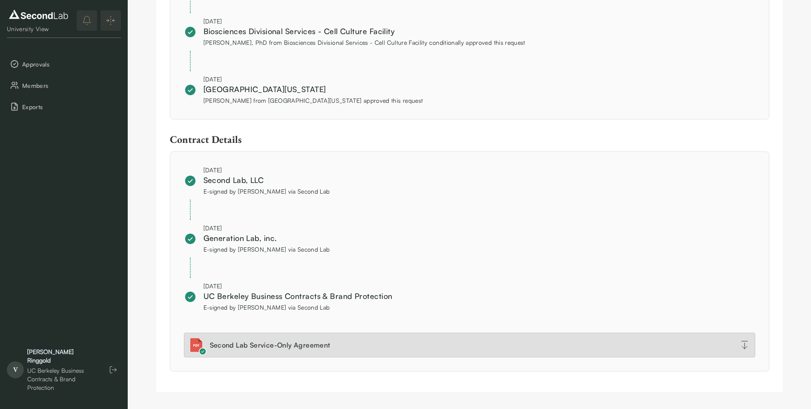
click at [261, 342] on div "Second Lab Service-Only Agreement" at bounding box center [270, 345] width 121 height 10
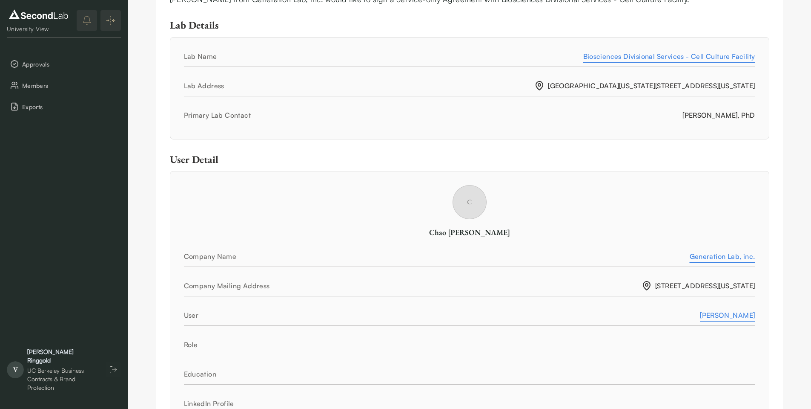
scroll to position [0, 0]
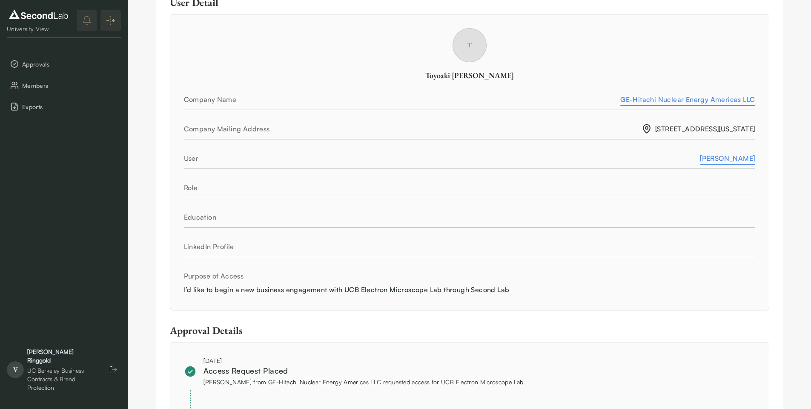
scroll to position [383, 0]
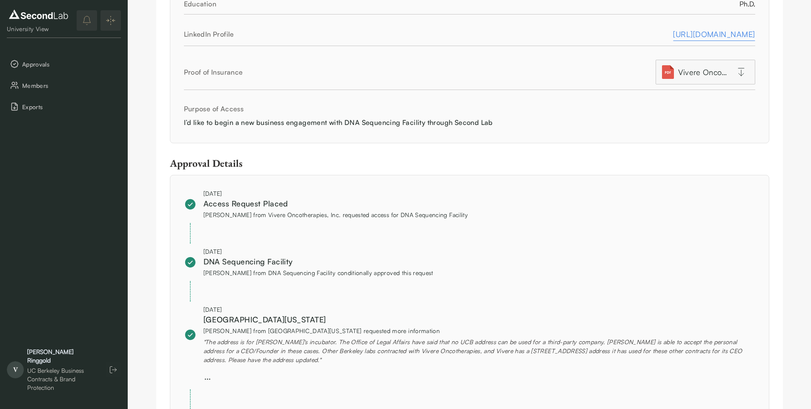
scroll to position [511, 0]
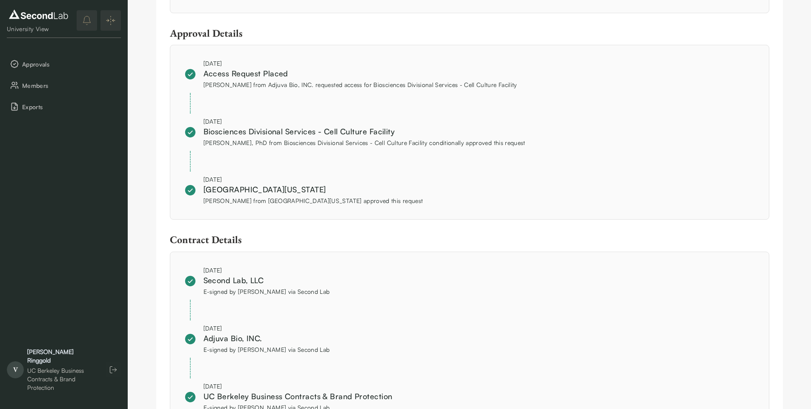
scroll to position [639, 0]
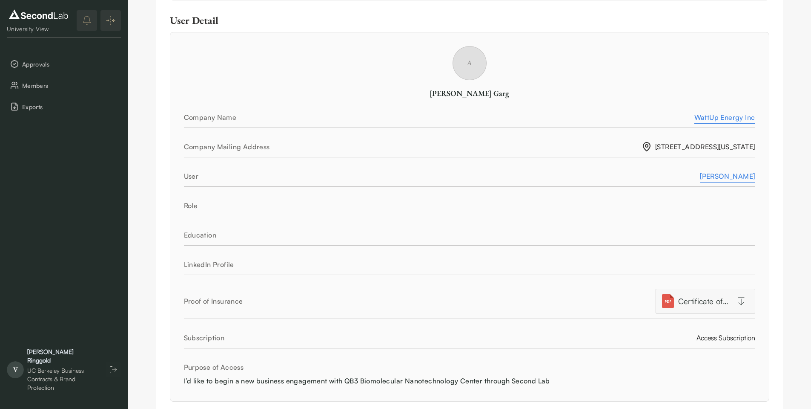
scroll to position [383, 0]
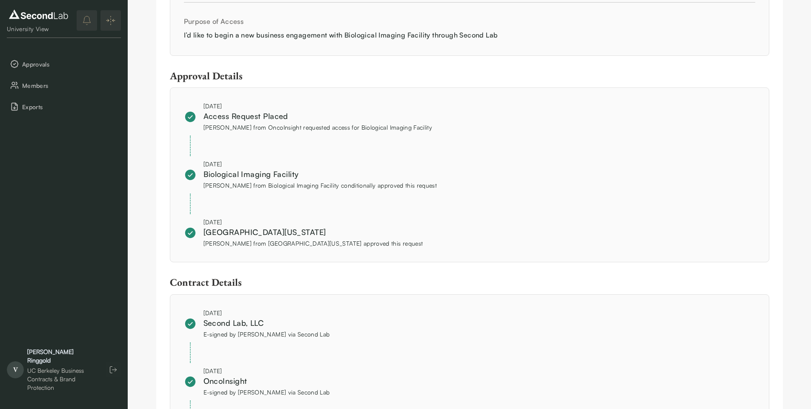
scroll to position [426, 0]
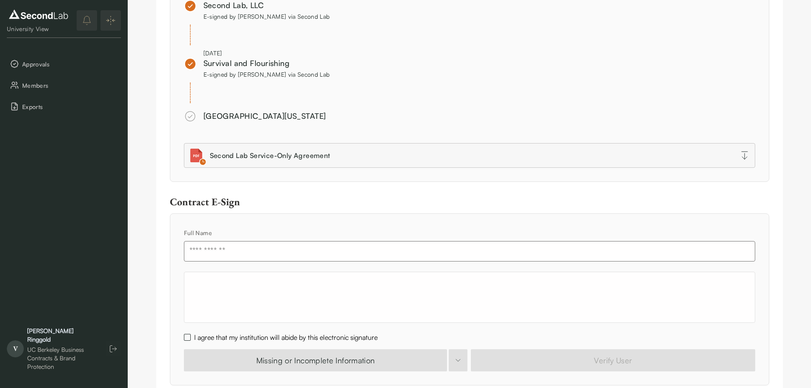
scroll to position [844, 0]
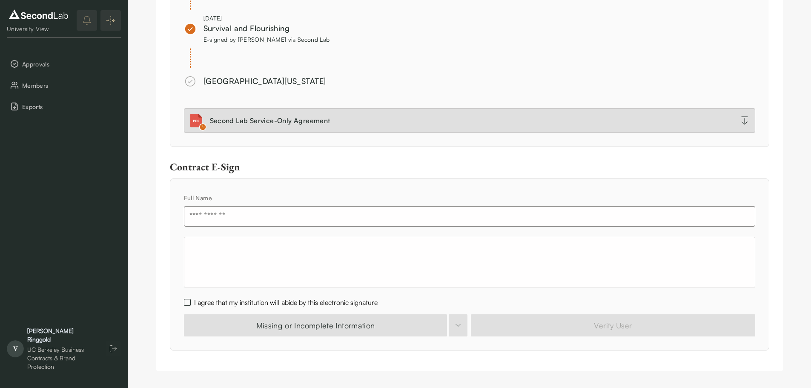
click at [305, 125] on div "Second Lab Service-Only Agreement" at bounding box center [270, 120] width 121 height 10
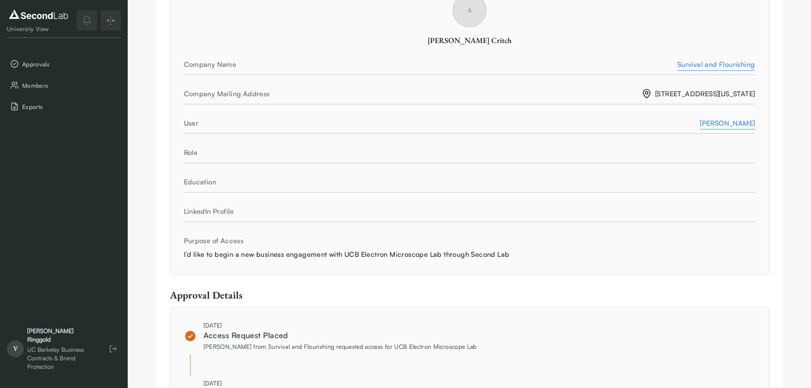
scroll to position [0, 0]
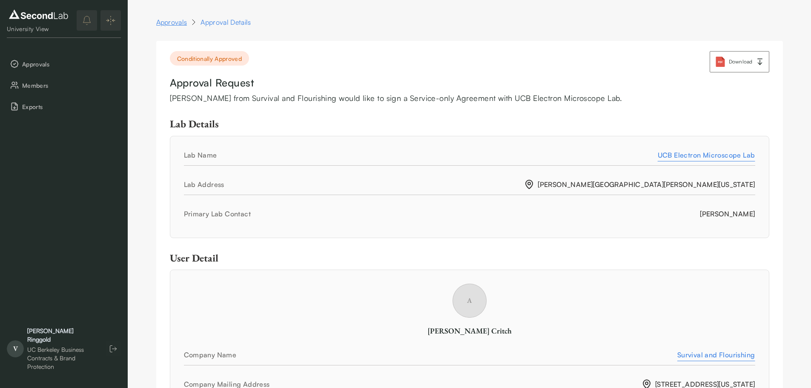
click at [172, 23] on link "Approvals" at bounding box center [171, 22] width 31 height 10
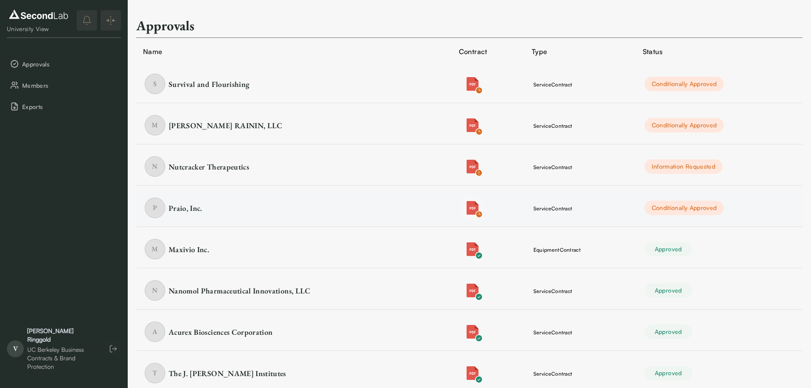
click at [475, 205] on img "button" at bounding box center [473, 208] width 14 height 14
click at [180, 205] on div "Praio, Inc." at bounding box center [186, 208] width 34 height 11
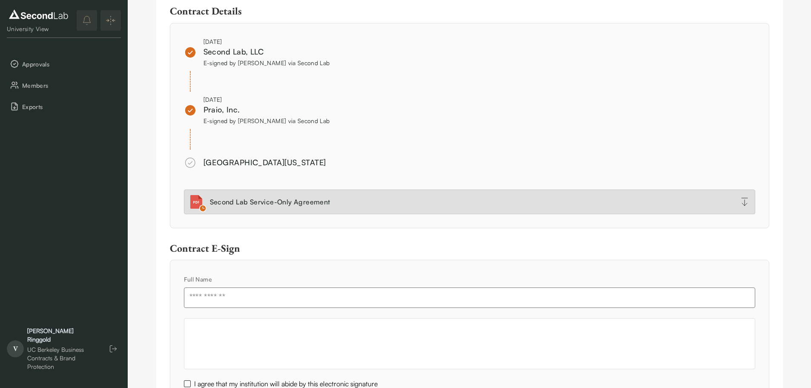
scroll to position [724, 0]
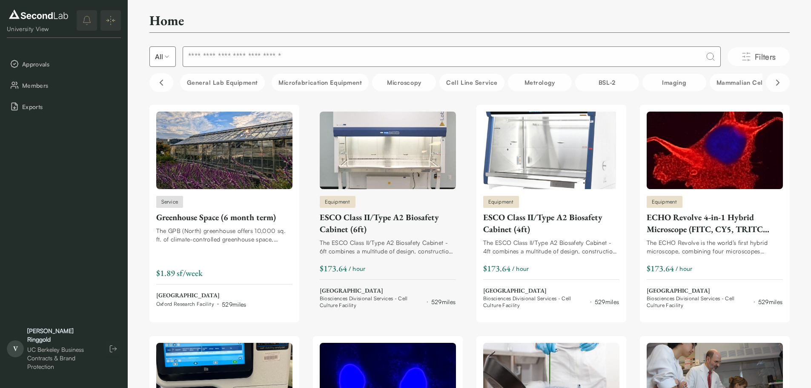
click at [348, 293] on span "UC Berkeley" at bounding box center [388, 291] width 136 height 9
click at [773, 55] on span "Filters" at bounding box center [765, 57] width 21 height 12
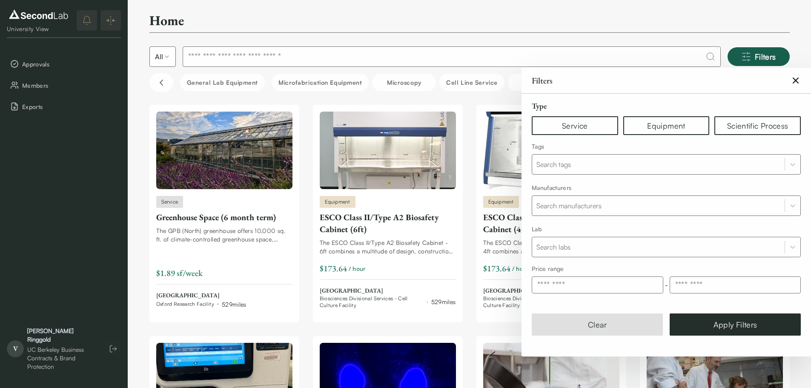
click at [613, 247] on div at bounding box center [659, 247] width 244 height 12
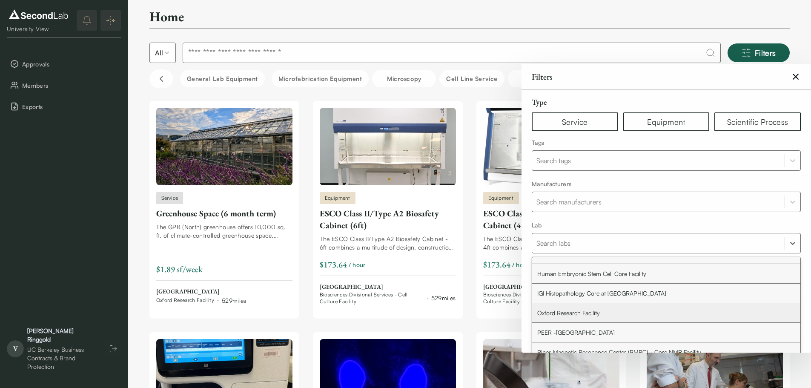
scroll to position [147, 0]
click at [664, 277] on div "Energy & Biosciences Institute" at bounding box center [666, 278] width 268 height 20
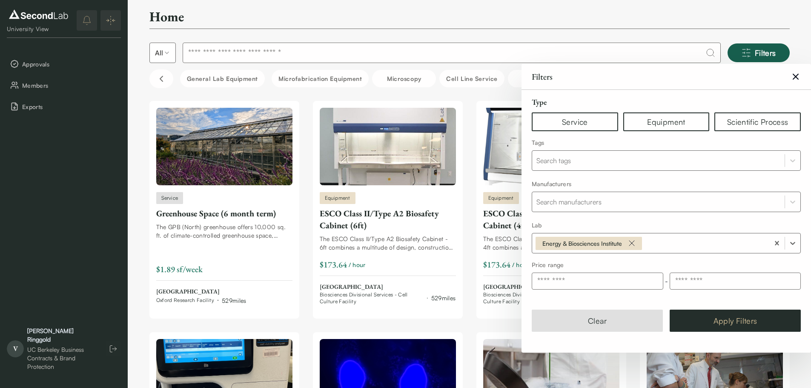
click at [726, 319] on button "Apply Filters" at bounding box center [735, 321] width 131 height 22
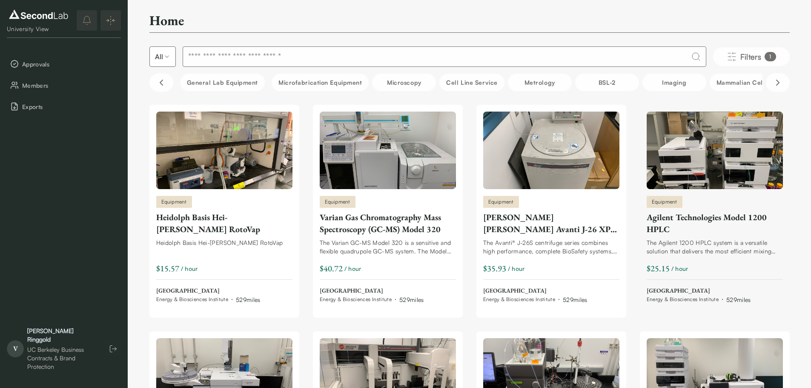
scroll to position [250, 0]
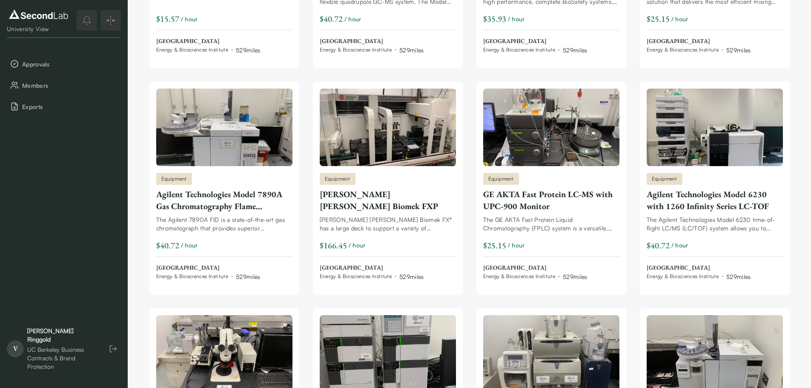
click at [800, 249] on div "Home All Filters 1 General Lab equipment Microfabrication Equipment Microscopy …" at bounding box center [470, 378] width 684 height 1257
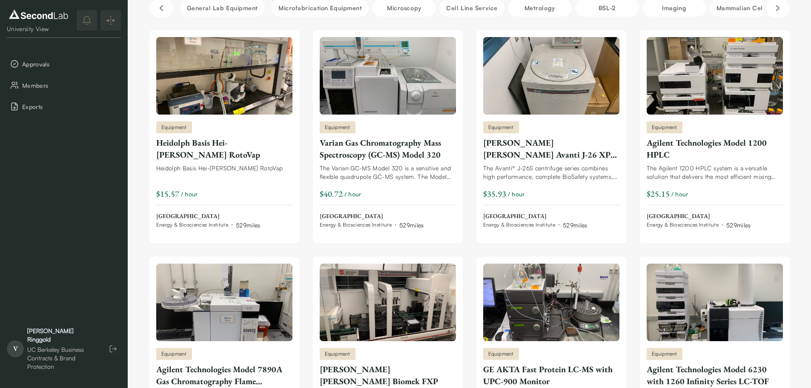
scroll to position [715, 0]
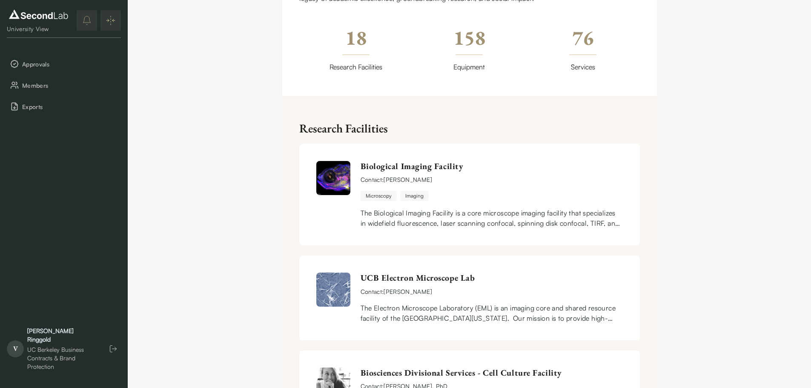
scroll to position [298, 0]
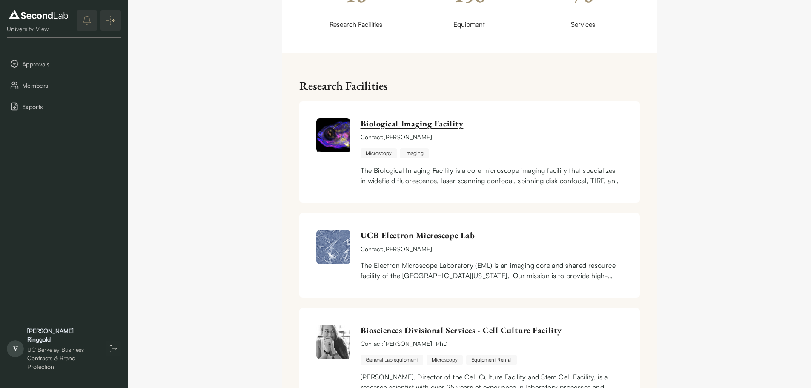
click at [429, 123] on link "Biological Imaging Facility" at bounding box center [492, 123] width 262 height 11
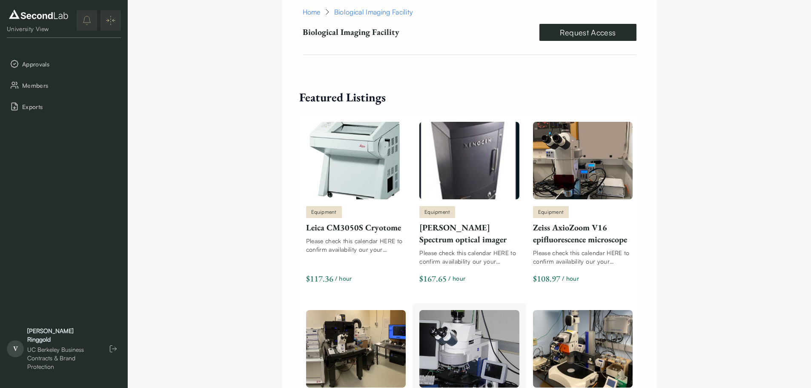
scroll to position [469, 0]
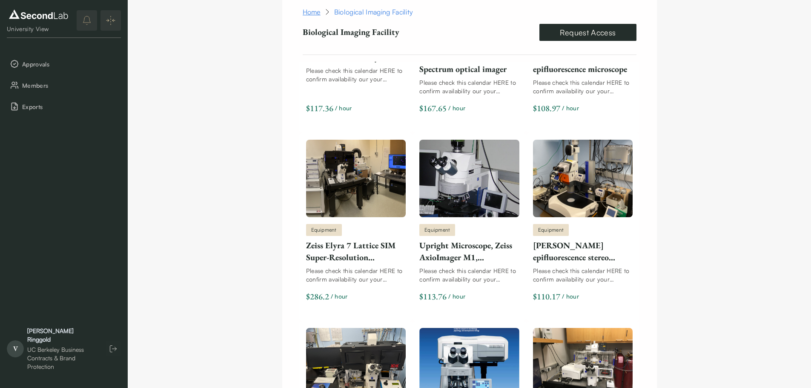
click at [310, 12] on link "Home" at bounding box center [312, 12] width 18 height 10
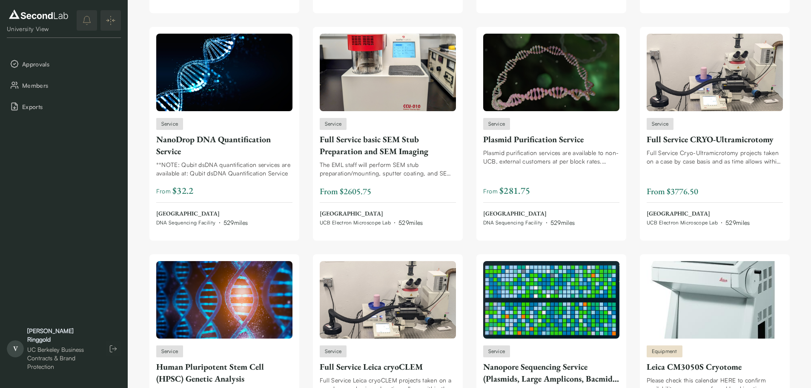
scroll to position [2168, 0]
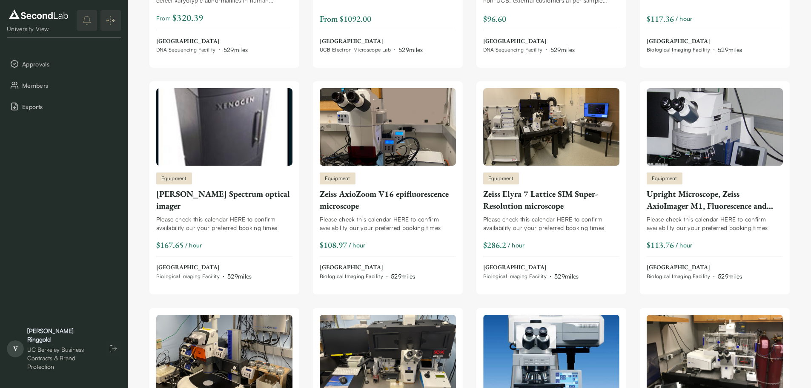
scroll to position [0, 0]
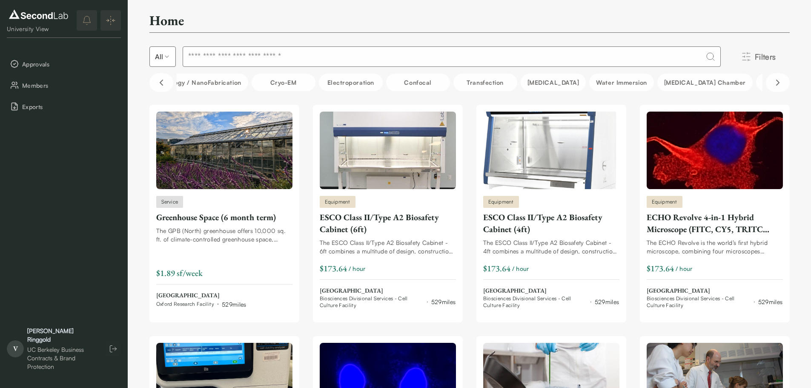
click at [752, 56] on icon "Filters" at bounding box center [747, 57] width 10 height 10
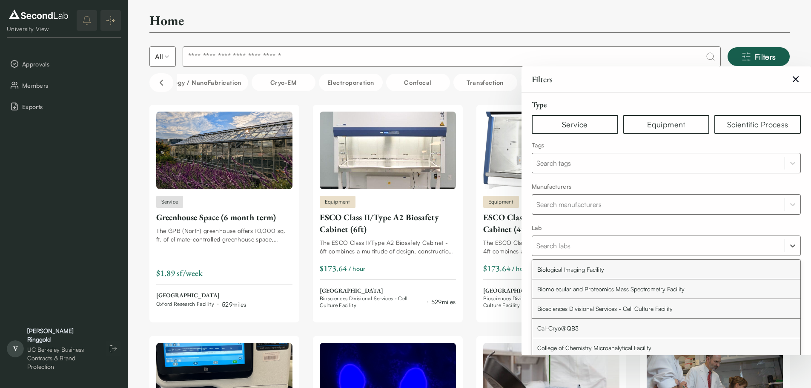
click at [602, 255] on div "Search labs" at bounding box center [666, 246] width 269 height 20
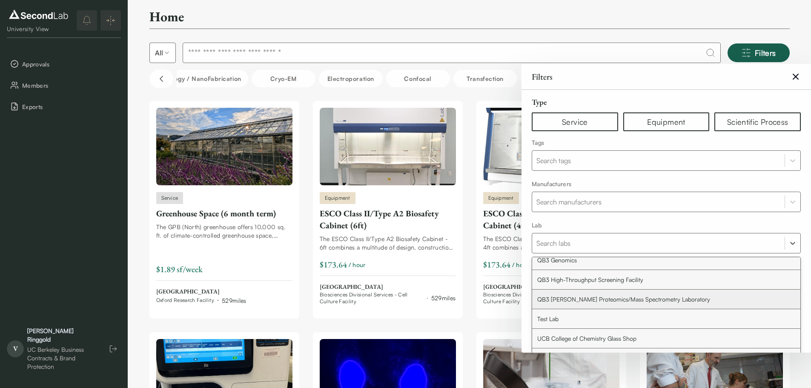
scroll to position [402, 0]
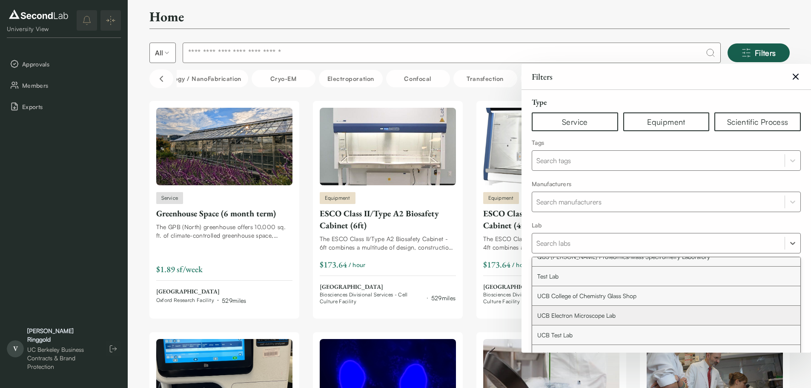
click at [620, 314] on div "UCB Electron Microscope Lab" at bounding box center [666, 316] width 268 height 20
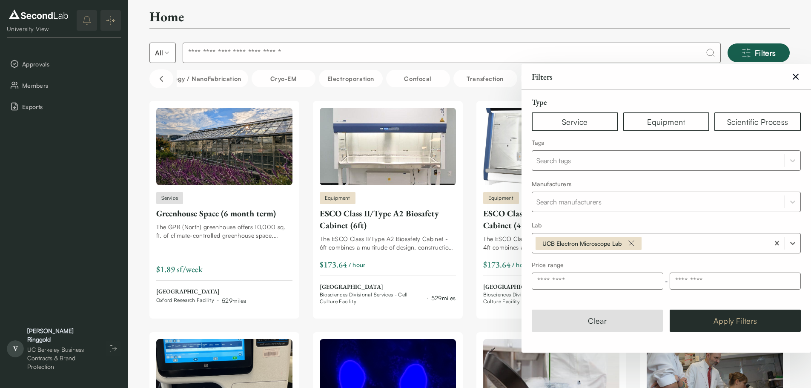
click at [714, 319] on button "Apply Filters" at bounding box center [735, 321] width 131 height 22
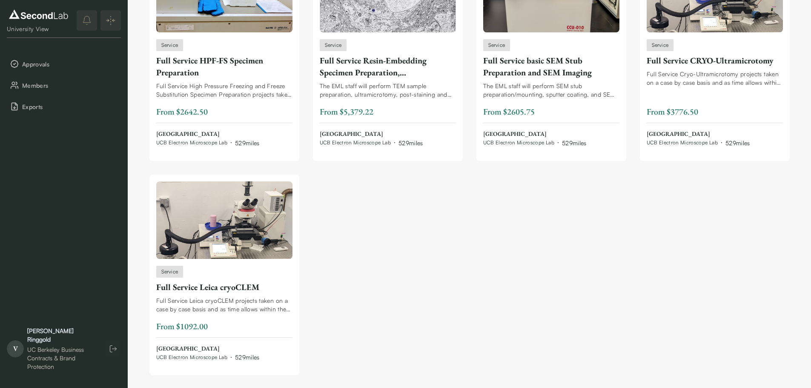
scroll to position [405, 0]
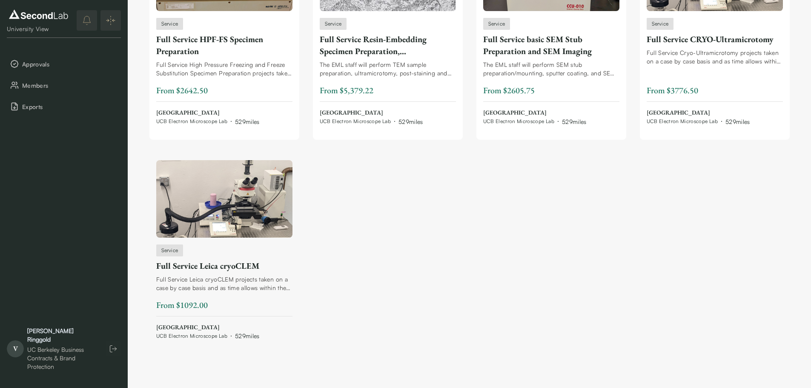
click at [241, 263] on div "Full Service Leica cryoCLEM" at bounding box center [224, 266] width 136 height 12
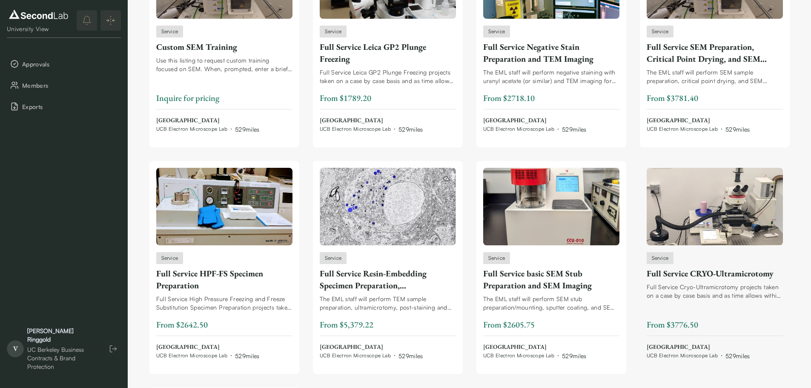
scroll to position [128, 0]
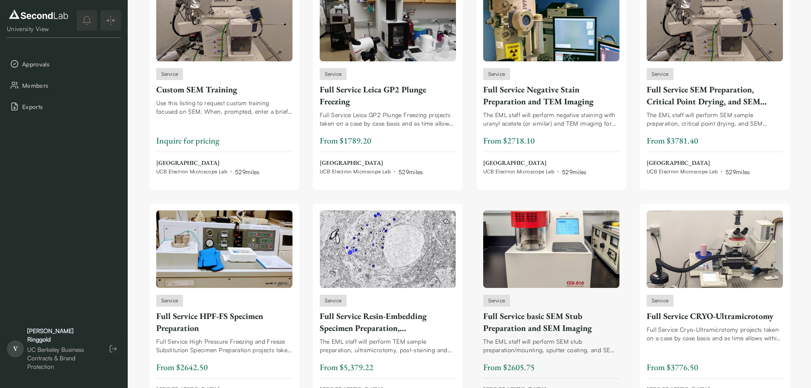
click at [550, 334] on div "Full Service basic SEM Stub Preparation and SEM Imaging" at bounding box center [551, 322] width 136 height 24
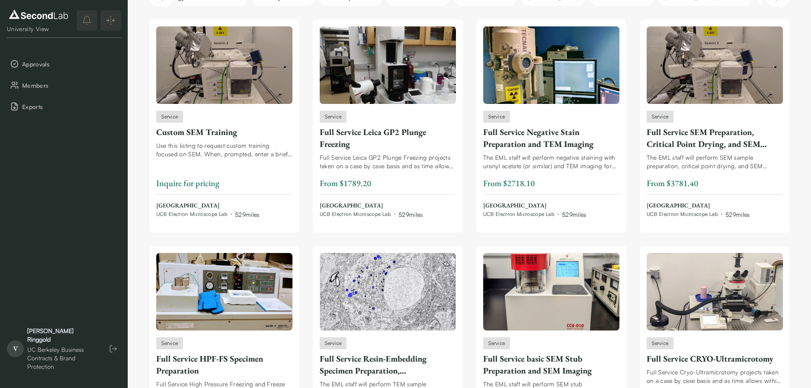
click at [136, 188] on div "Home All Filters 1 General Lab equipment Microfabrication Equipment Microscopy …" at bounding box center [470, 311] width 684 height 793
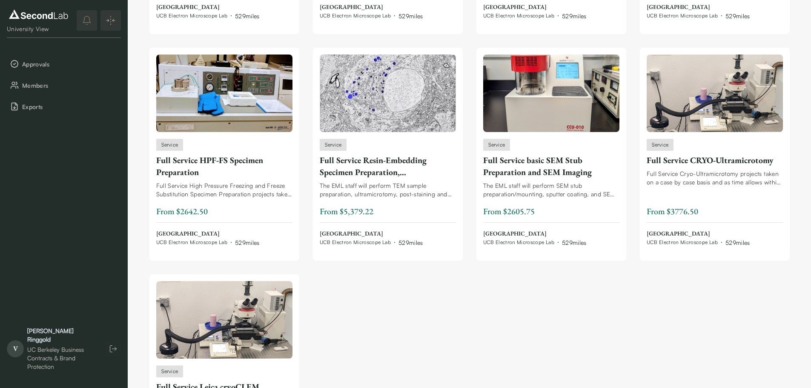
click at [588, 335] on ul "Service Custom SEM Training Use this listing to request custom training focused…" at bounding box center [470, 148] width 641 height 654
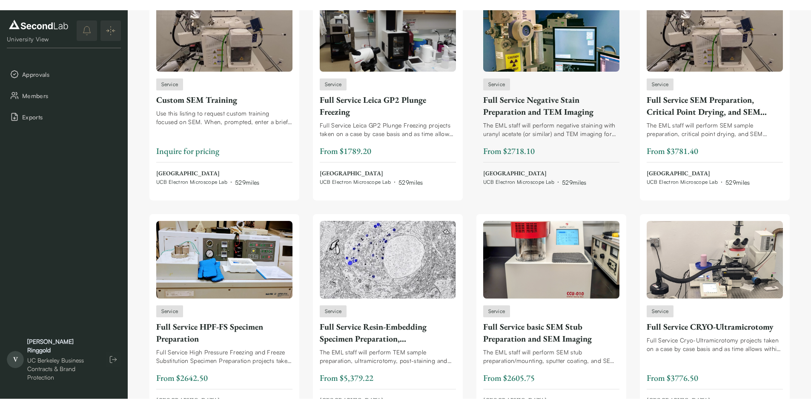
scroll to position [85, 0]
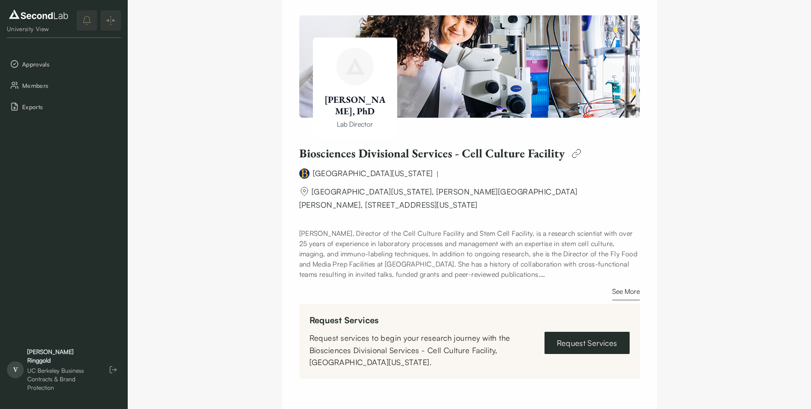
scroll to position [128, 0]
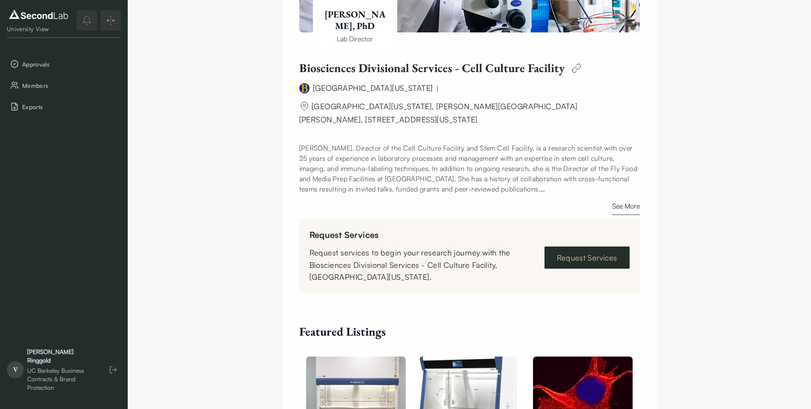
click at [585, 251] on link "Request Services" at bounding box center [587, 257] width 85 height 22
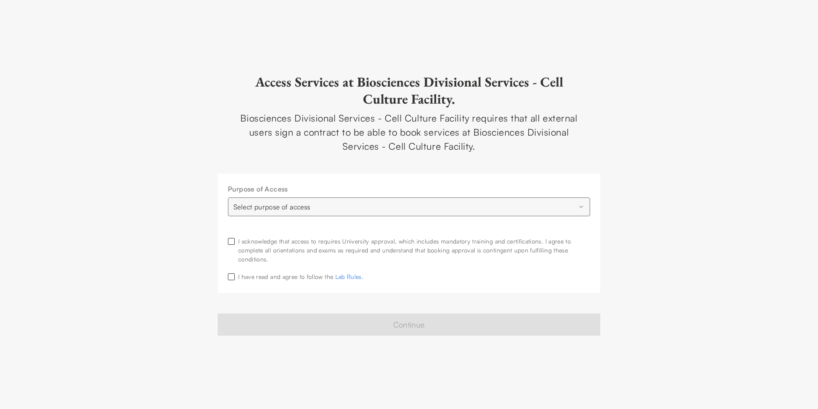
click at [482, 197] on html "**********" at bounding box center [409, 204] width 818 height 409
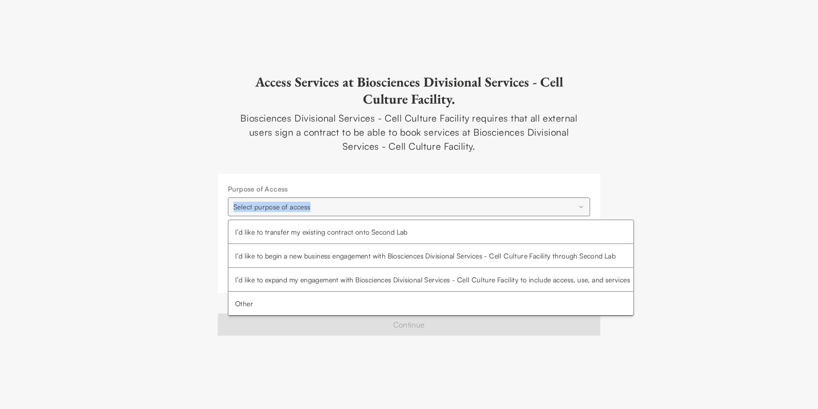
click at [482, 197] on html "**********" at bounding box center [409, 204] width 818 height 409
click at [296, 207] on html "**********" at bounding box center [409, 204] width 818 height 409
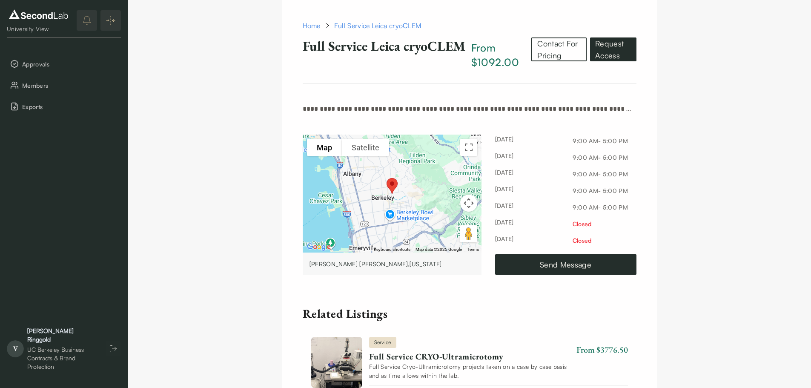
scroll to position [341, 0]
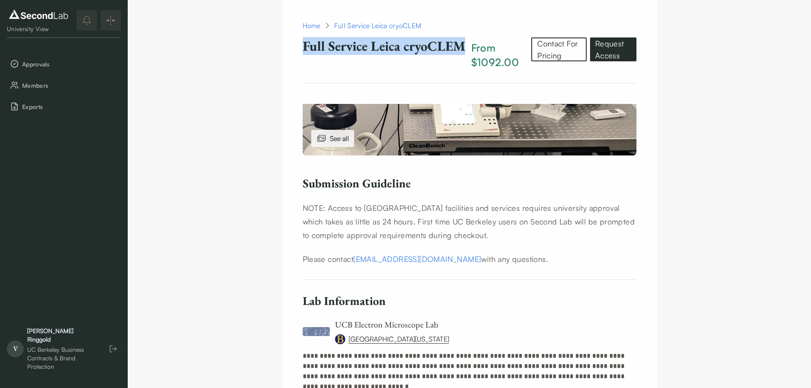
drag, startPoint x: 301, startPoint y: 45, endPoint x: 466, endPoint y: 43, distance: 164.4
click at [466, 43] on div "Home Full Service Leica cryoCLEM Full Service Leica cryoCLEM From $1092.00 Cont…" at bounding box center [469, 52] width 375 height 104
click at [768, 256] on div "Home Full Service Leica cryoCLEM Service Home Full Service Leica cryoCLEM Full …" at bounding box center [470, 340] width 684 height 1362
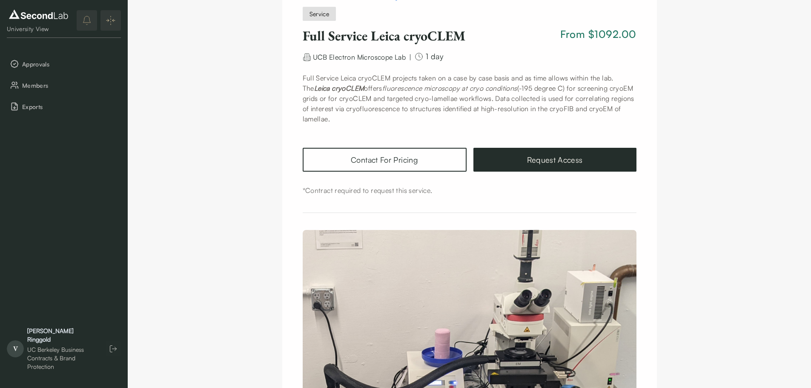
scroll to position [0, 0]
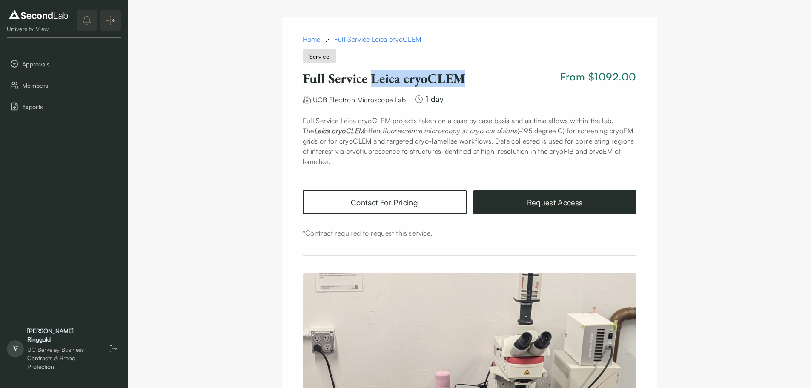
drag, startPoint x: 475, startPoint y: 75, endPoint x: 371, endPoint y: 76, distance: 103.9
click at [371, 76] on h1 "Full Service Leica cryoCLEM" at bounding box center [430, 78] width 255 height 17
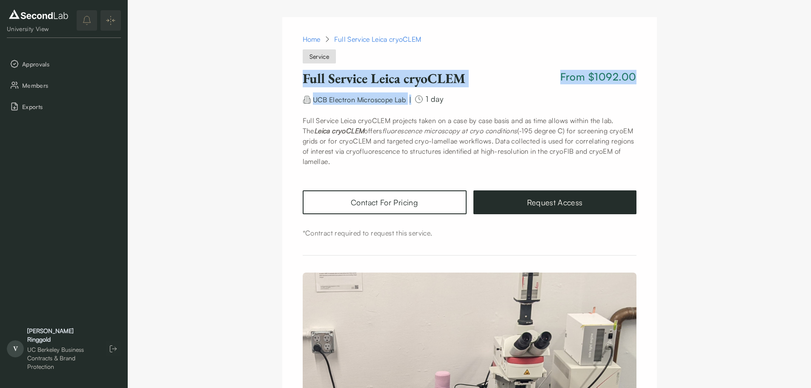
drag, startPoint x: 416, startPoint y: 89, endPoint x: 518, endPoint y: 71, distance: 103.9
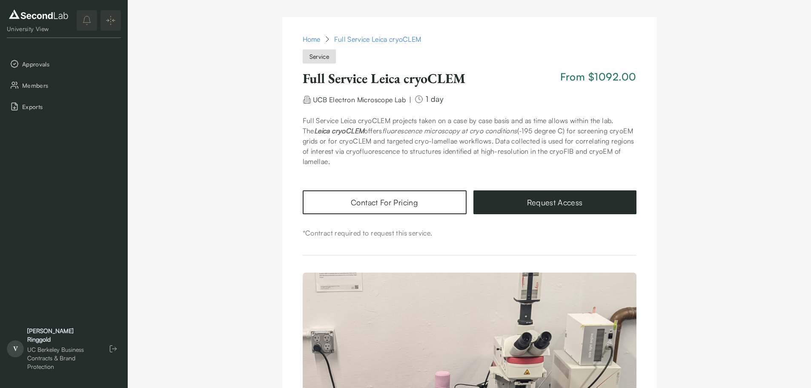
click at [446, 75] on h1 "Full Service Leica cryoCLEM" at bounding box center [430, 78] width 255 height 17
drag, startPoint x: 494, startPoint y: 77, endPoint x: 373, endPoint y: 79, distance: 121.4
click at [373, 79] on h1 "Full Service Leica cryoCLEM" at bounding box center [430, 78] width 255 height 17
click at [521, 147] on p "The Leica cryoCLEM offers fluorescence microscopy at cryo conditions (-195 degr…" at bounding box center [470, 146] width 334 height 41
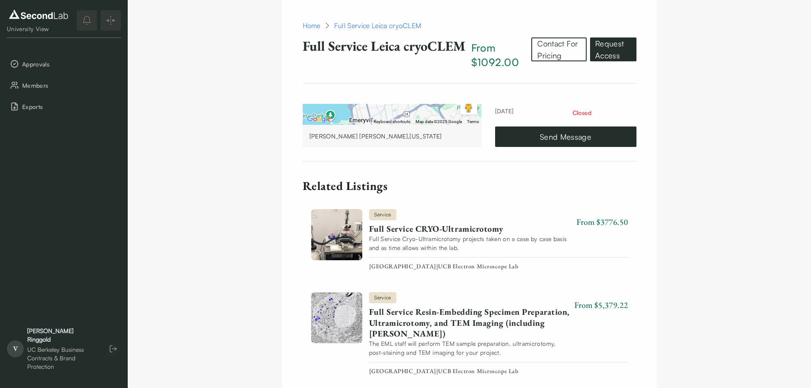
scroll to position [809, 0]
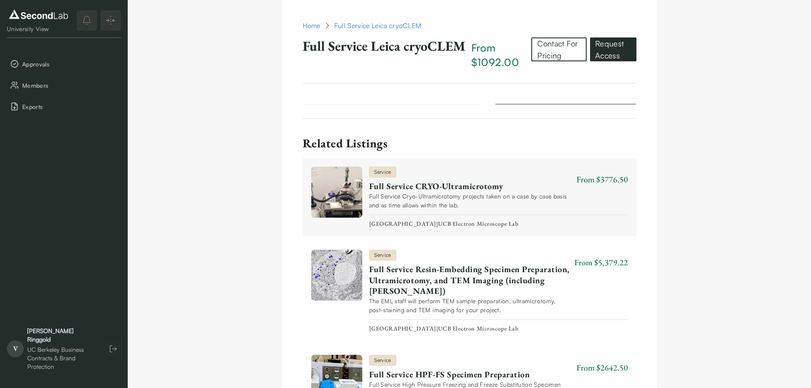
click at [457, 187] on link "Full Service CRYO-Ultramicrotomy" at bounding box center [471, 186] width 204 height 11
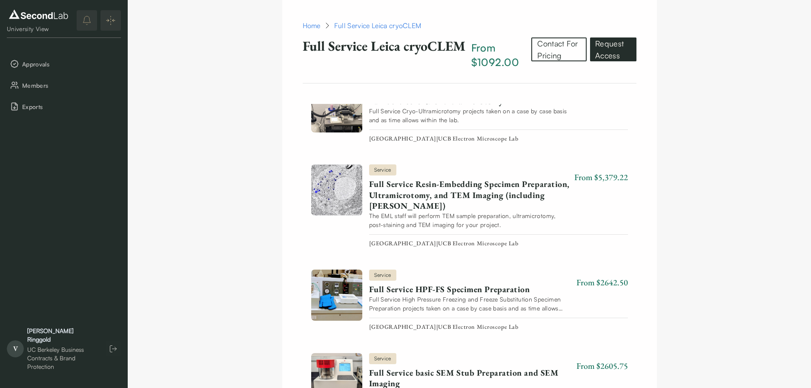
scroll to position [937, 0]
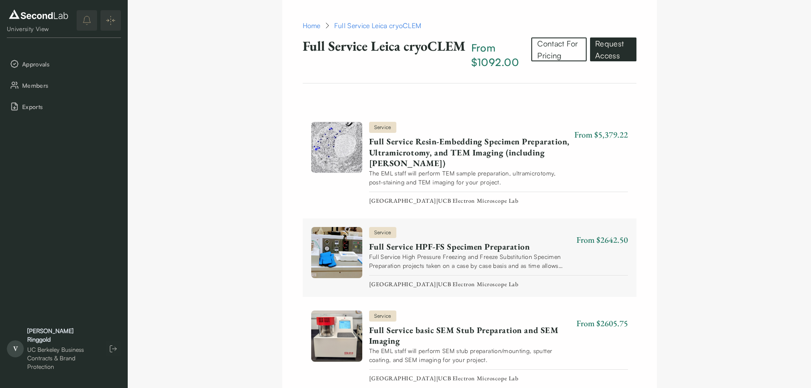
click at [505, 247] on link "Full Service HPF-FS Specimen Preparation" at bounding box center [471, 247] width 204 height 11
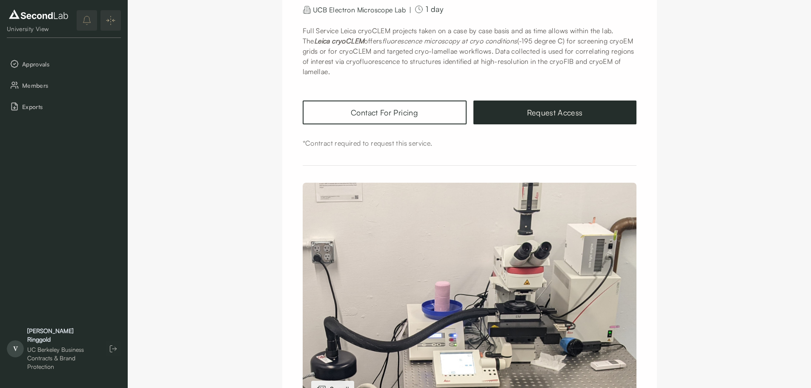
scroll to position [0, 0]
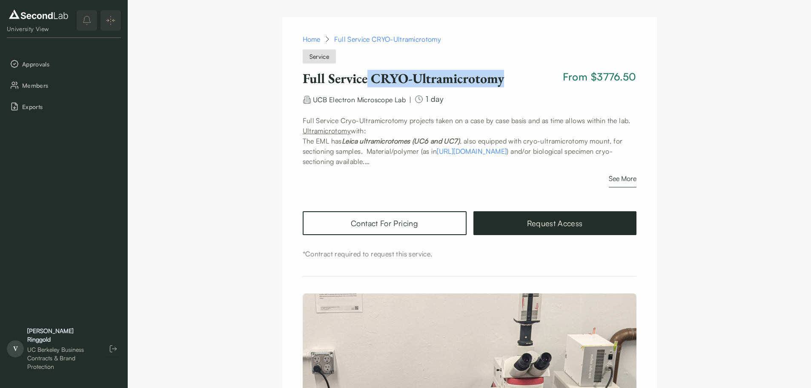
drag, startPoint x: 512, startPoint y: 78, endPoint x: 370, endPoint y: 77, distance: 142.3
click at [370, 77] on h1 "Full Service CRYO-Ultramicrotomy" at bounding box center [431, 78] width 257 height 17
click at [411, 81] on h1 "Full Service CRYO-Ultramicrotomy" at bounding box center [431, 78] width 257 height 17
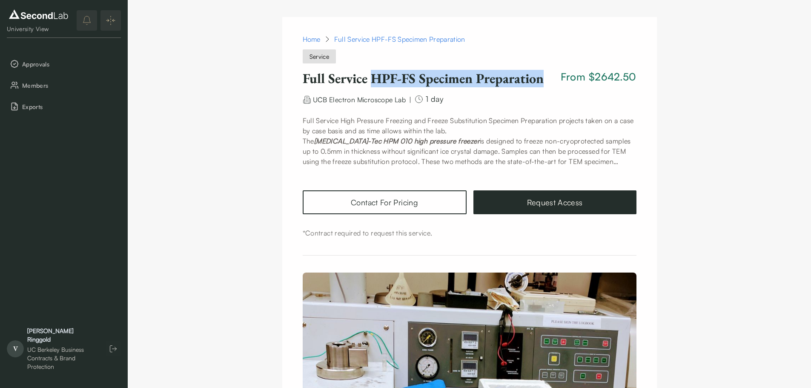
drag, startPoint x: 373, startPoint y: 76, endPoint x: 545, endPoint y: 79, distance: 172.1
click at [545, 79] on h1 "Full Service HPF-FS Specimen Preparation" at bounding box center [430, 78] width 255 height 17
copy h1 "HPF-FS Specimen Preparation"
